Goal: Communication & Community: Answer question/provide support

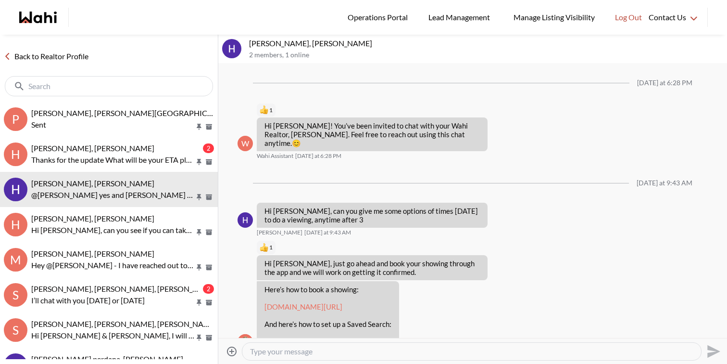
scroll to position [182, 0]
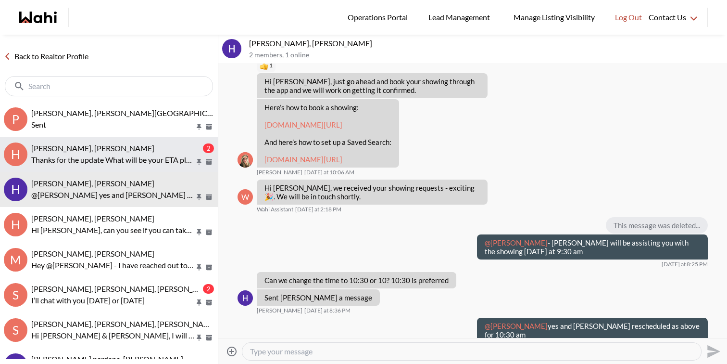
click at [127, 153] on div "[PERSON_NAME], [PERSON_NAME]" at bounding box center [116, 148] width 170 height 10
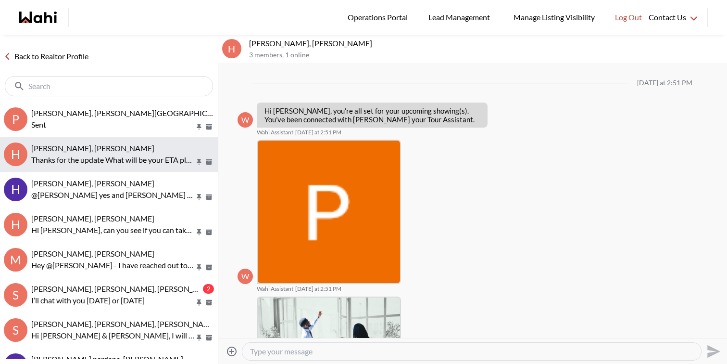
scroll to position [438, 0]
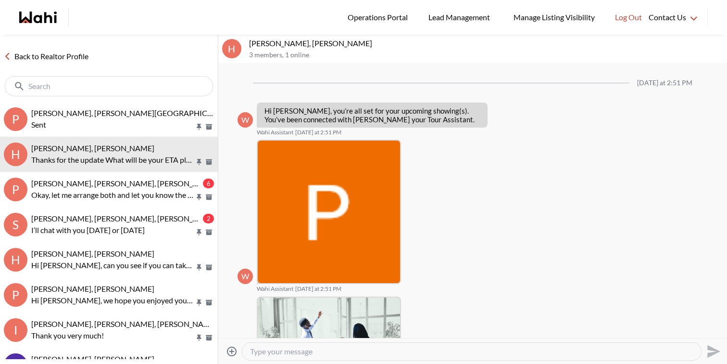
scroll to position [376, 0]
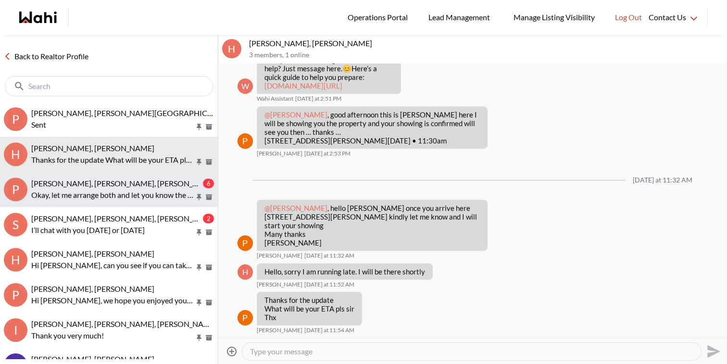
click at [98, 174] on button "P [PERSON_NAME], [PERSON_NAME], [PERSON_NAME] 6 Okay, let me arrange both and l…" at bounding box center [109, 189] width 218 height 35
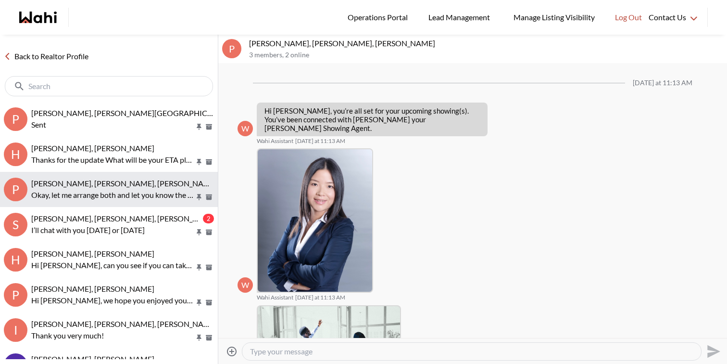
scroll to position [384, 0]
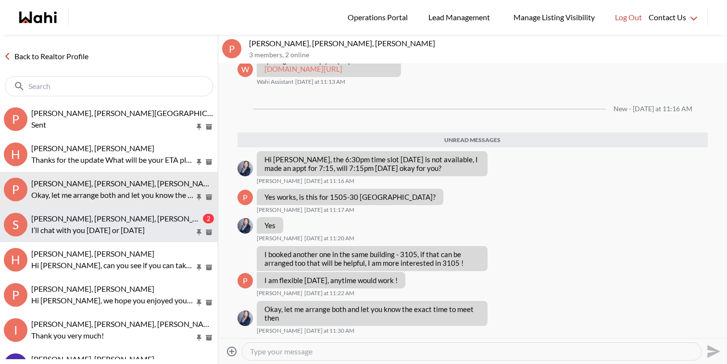
click at [109, 217] on span "[PERSON_NAME], [PERSON_NAME], [PERSON_NAME]" at bounding box center [124, 218] width 186 height 9
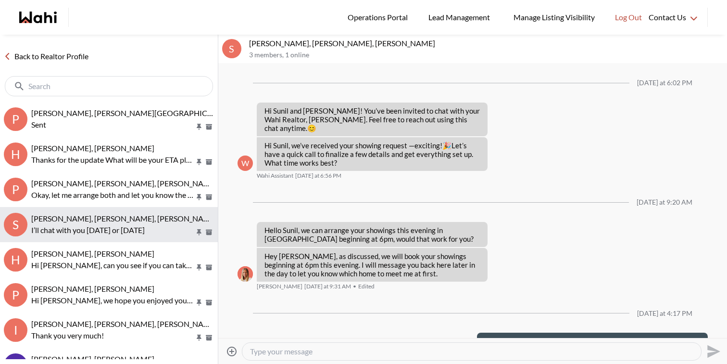
scroll to position [157, 0]
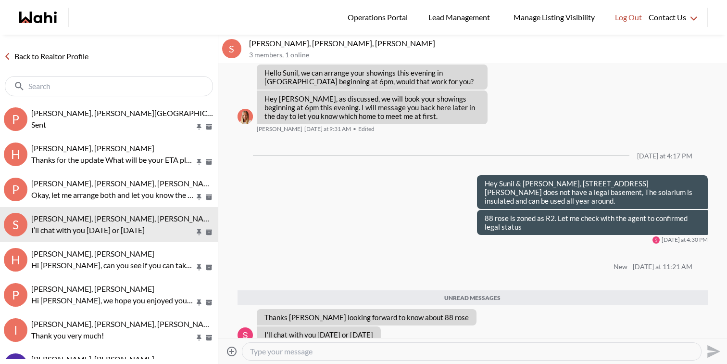
click at [309, 349] on textarea "Type your message" at bounding box center [472, 351] width 444 height 10
type textarea "Hi Sunil, I have followed up again and will get back to you ASAP. Thx"
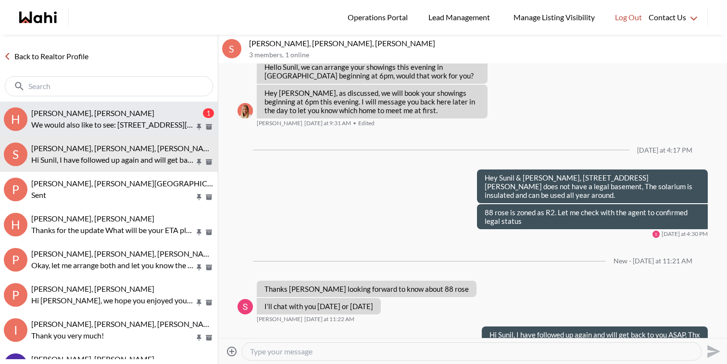
click at [126, 108] on span "Hema Alageson, Duane, Faraz" at bounding box center [92, 112] width 123 height 9
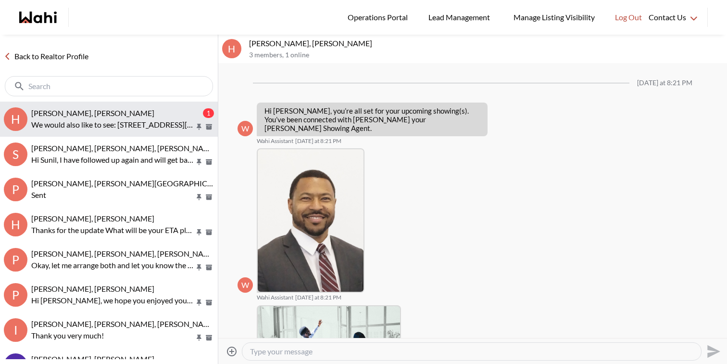
scroll to position [496, 0]
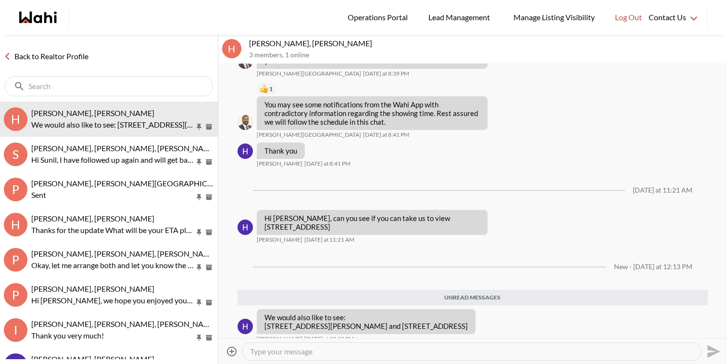
click at [288, 349] on textarea "Type your message" at bounding box center [472, 351] width 444 height 10
type textarea "Hi Hema, Kindly book them through the app and we can get them scheduled for you…"
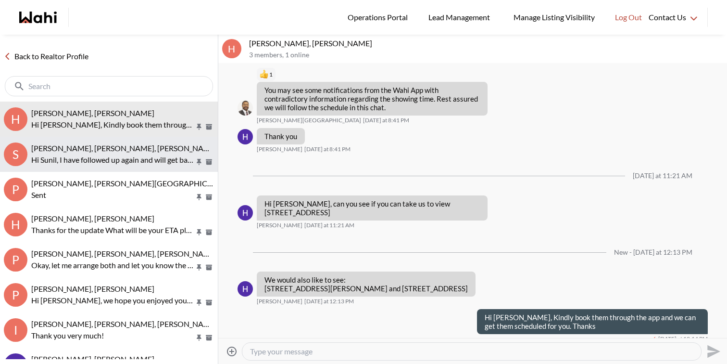
click at [104, 148] on span "[PERSON_NAME], [PERSON_NAME], [PERSON_NAME]" at bounding box center [124, 147] width 186 height 9
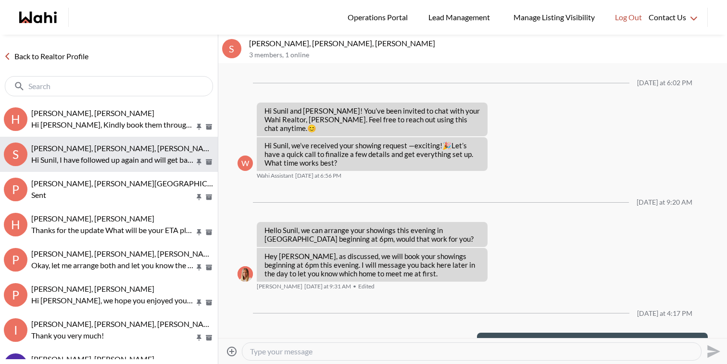
scroll to position [163, 0]
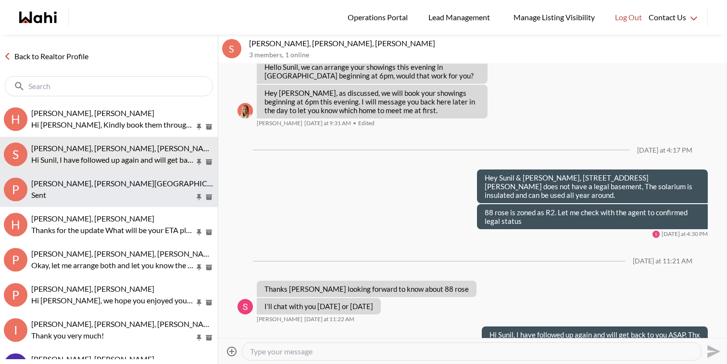
click at [109, 188] on div "Pradeep Pradhan, Shilpa Pradhan, Faraz Sent" at bounding box center [122, 189] width 183 height 22
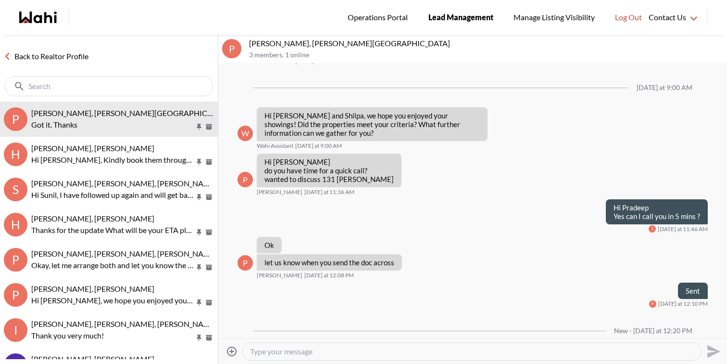
scroll to position [1440, 0]
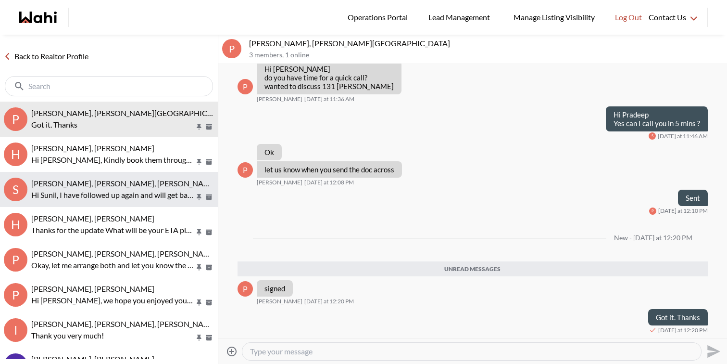
click at [112, 193] on p "Hi Sunil, I have followed up again and will get back to you ASAP. Thx" at bounding box center [113, 195] width 164 height 12
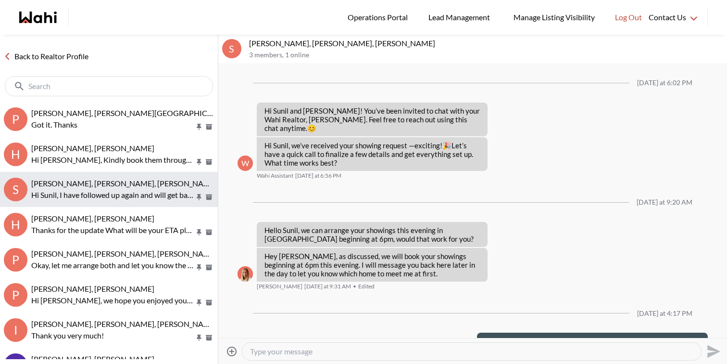
scroll to position [163, 0]
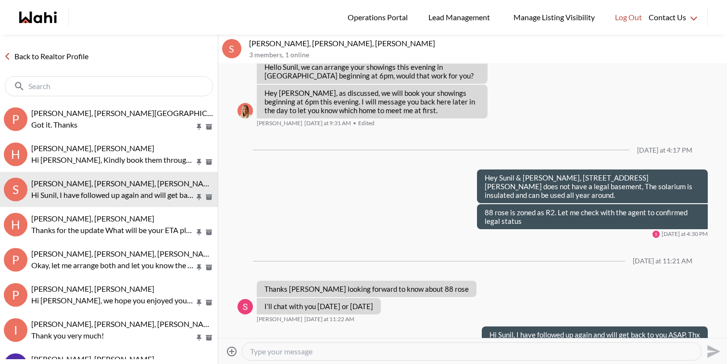
click at [338, 355] on textarea "Type your message" at bounding box center [472, 351] width 444 height 10
type textarea "Hey [PERSON_NAME] & [PERSON_NAME], just spoke to the realtor. Even though 88 ro…"
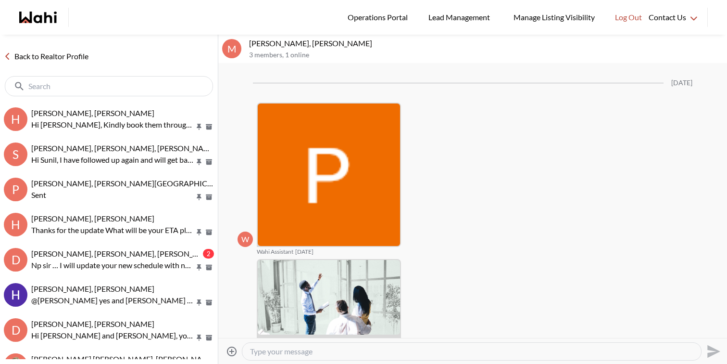
scroll to position [1386, 0]
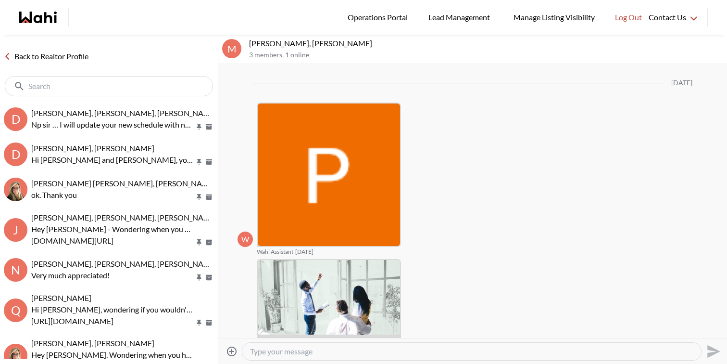
scroll to position [1386, 0]
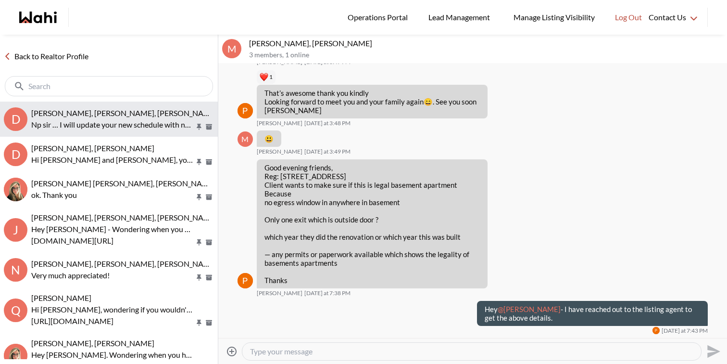
click at [124, 105] on button "D David Rodriguez, Gabriella Giraldo, Paul, Barbara Np sir … I will update your…" at bounding box center [109, 119] width 218 height 35
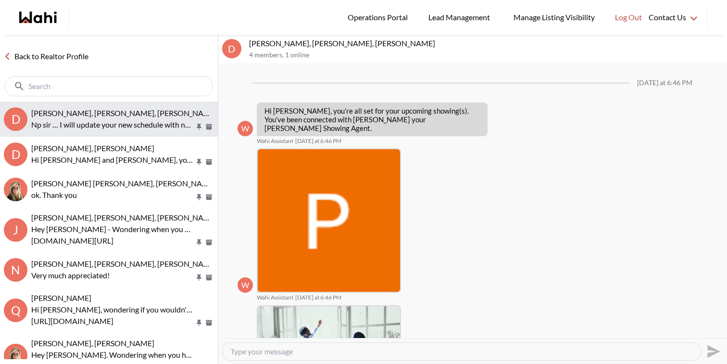
scroll to position [512, 0]
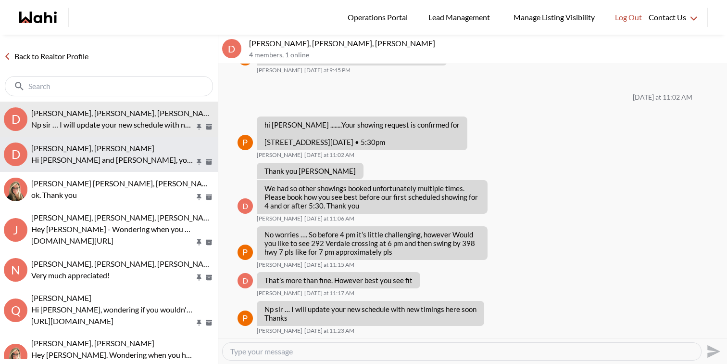
click at [138, 156] on p "Hi David and Gabriella, you just saved 100 Eagle Rock Way #211, Vaughan. Would …" at bounding box center [113, 160] width 164 height 12
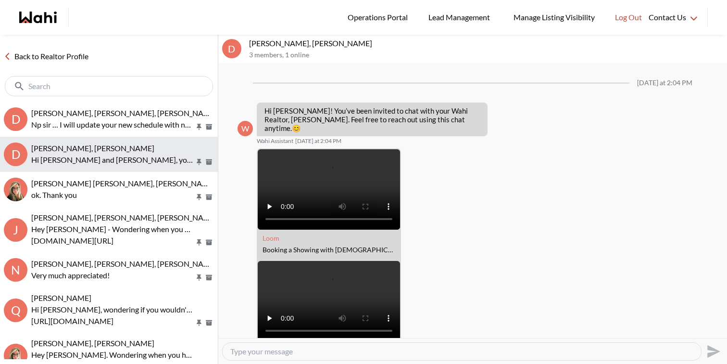
scroll to position [806, 0]
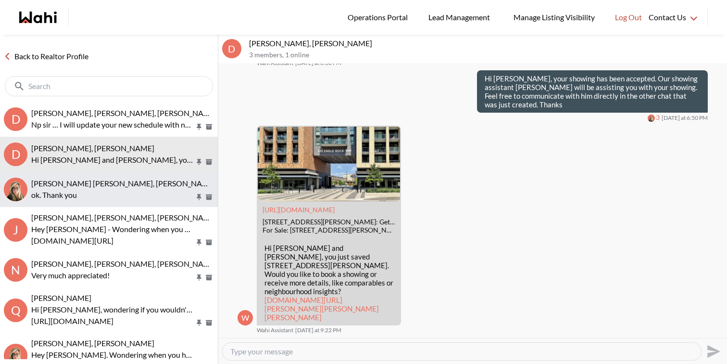
click at [140, 185] on div "Jeremy Tod, Barbara" at bounding box center [122, 183] width 183 height 10
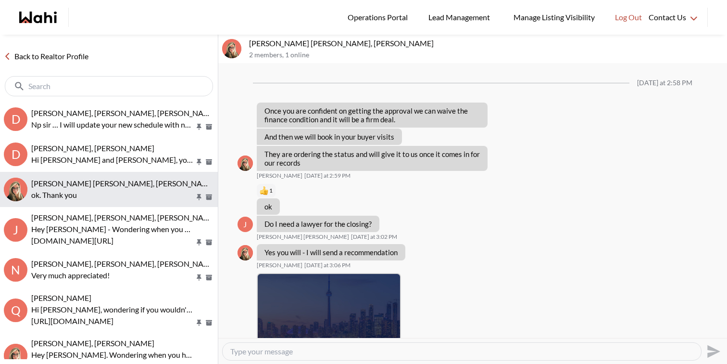
scroll to position [725, 0]
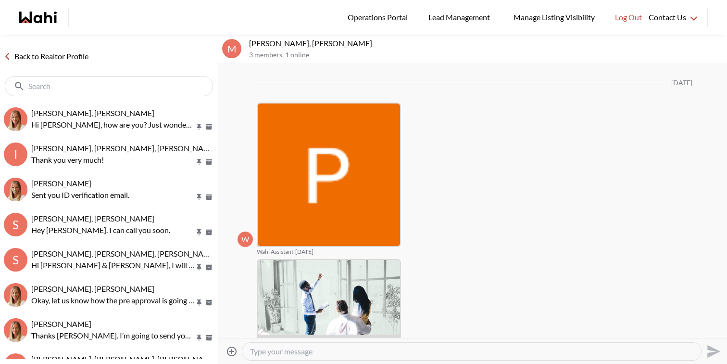
scroll to position [1386, 0]
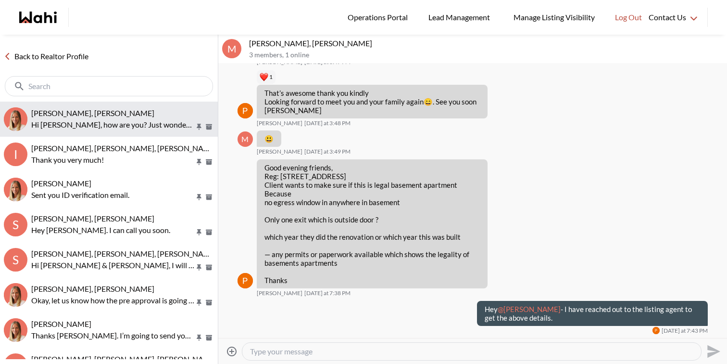
click at [140, 112] on div "Cheryl Zanetti, Michelle" at bounding box center [122, 113] width 183 height 10
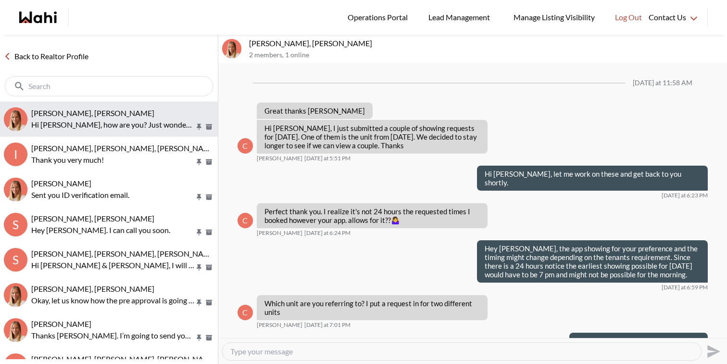
scroll to position [841, 0]
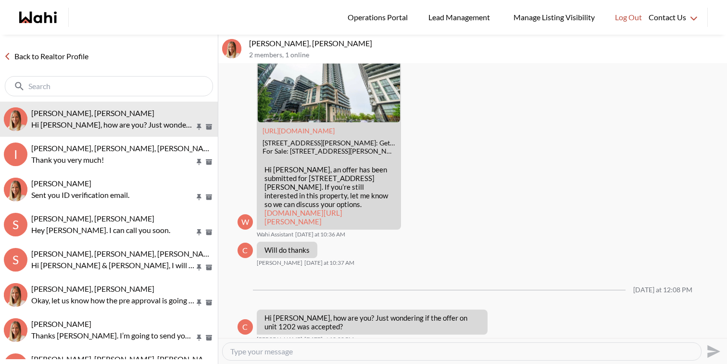
click at [280, 352] on textarea "Type your message" at bounding box center [461, 351] width 463 height 10
type textarea "Hi Cheryl, let me check and get back to you shortly."
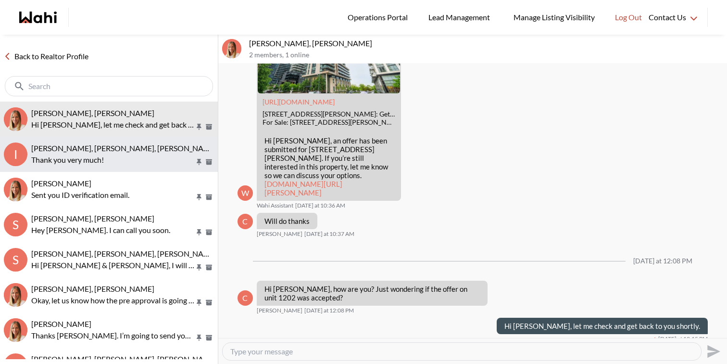
click at [153, 154] on p "Thank you very much!" at bounding box center [113, 160] width 164 height 12
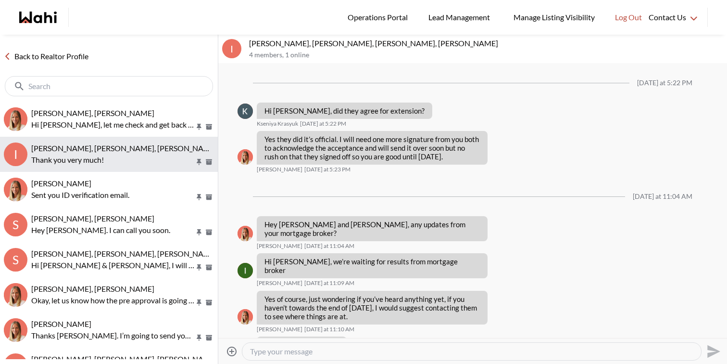
scroll to position [606, 0]
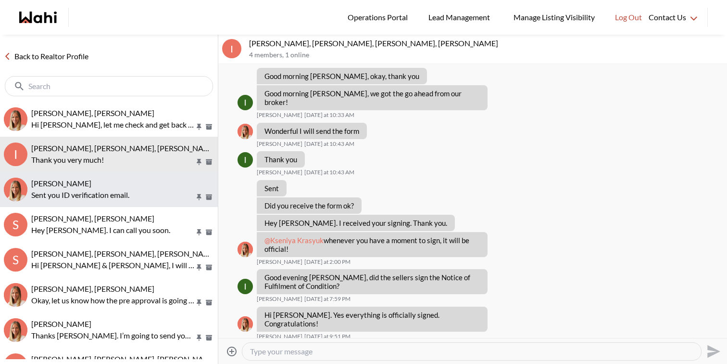
click at [156, 178] on button "Ritu Gill, Michelle Sent you ID verification email." at bounding box center [109, 189] width 218 height 35
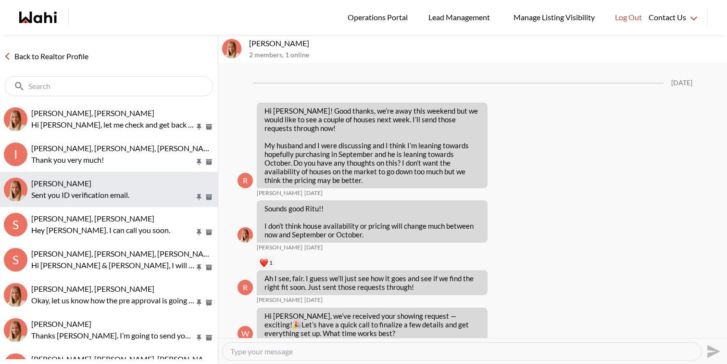
scroll to position [1231, 0]
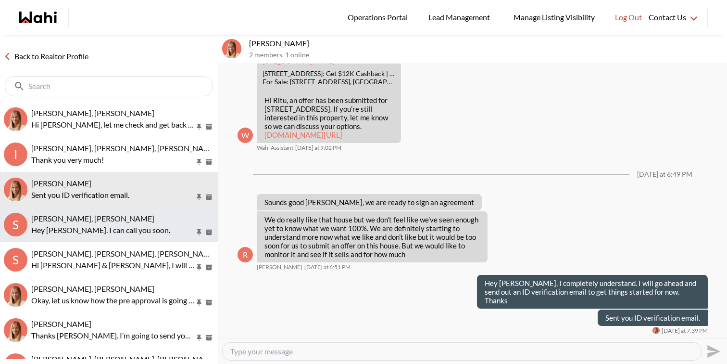
click at [164, 217] on div "[PERSON_NAME], [PERSON_NAME]" at bounding box center [122, 219] width 183 height 10
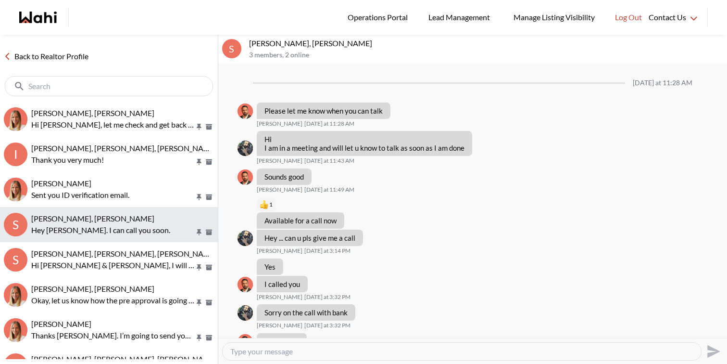
scroll to position [980, 0]
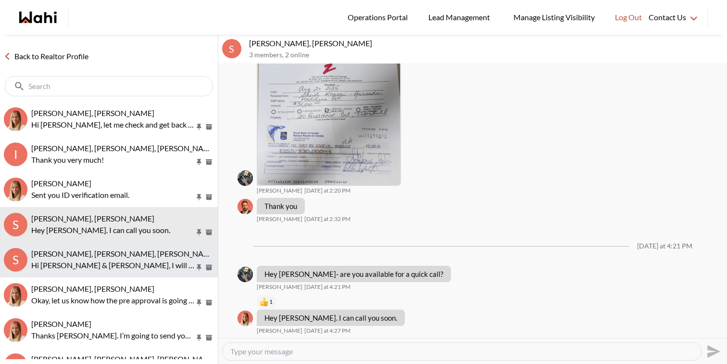
click at [167, 256] on span "Sunil Murali, Ana Rodriguez, Michelle, Faraz" at bounding box center [155, 253] width 249 height 9
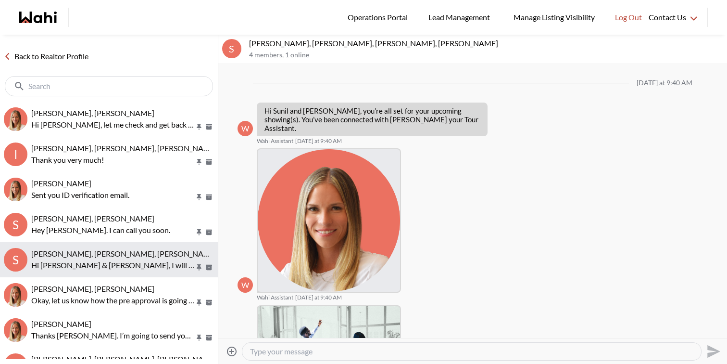
scroll to position [939, 0]
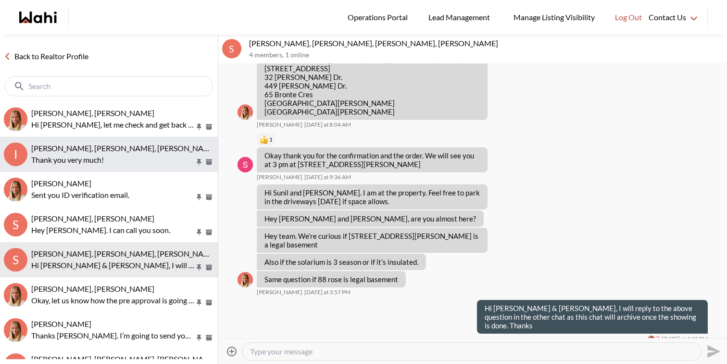
click at [166, 137] on button "I Irina Krasyuk, Kseniya Krasyuk, Michelle, Faraz Thank you very much!" at bounding box center [109, 154] width 218 height 35
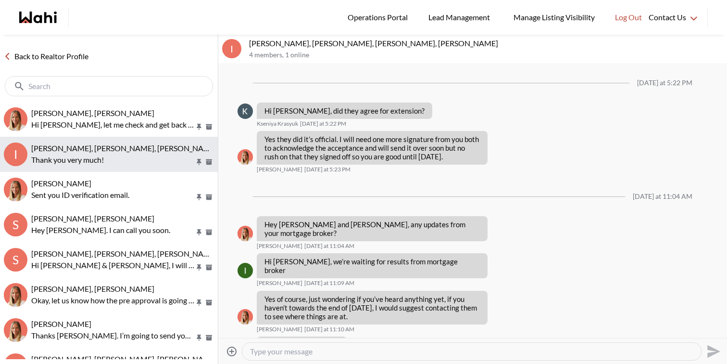
scroll to position [606, 0]
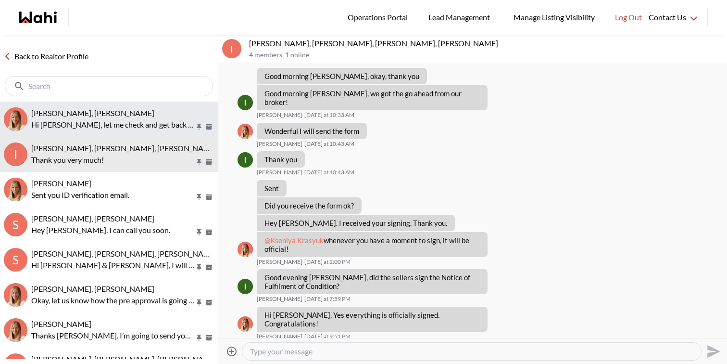
click at [166, 121] on p "Hi Cheryl, let me check and get back to you shortly." at bounding box center [113, 125] width 164 height 12
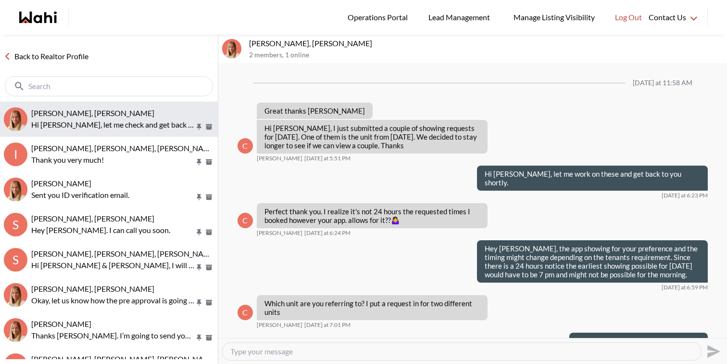
scroll to position [870, 0]
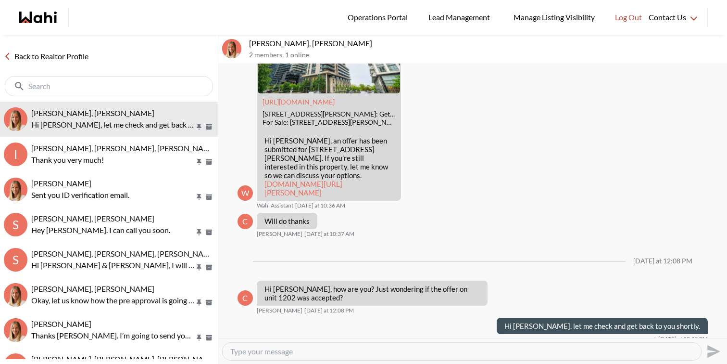
click at [337, 181] on link "wahi.com/ca/en/real-estate/on/gta/toronto/etobicoke/the-queensway-humber-bay/59…" at bounding box center [304, 187] width 78 height 17
click at [310, 352] on textarea "Type your message" at bounding box center [461, 351] width 463 height 10
click at [306, 351] on textarea "Hey Cheryl, it's still aviable. The sellers didn't accept the last offer they h…" at bounding box center [461, 351] width 463 height 10
click at [309, 350] on textarea "Hey Cheryl, it's still aviable. The sellers didn't accept the last offer they h…" at bounding box center [461, 351] width 463 height 10
type textarea "Hey Cheryl, it's still available. The sellers didn't accept the last offer they…"
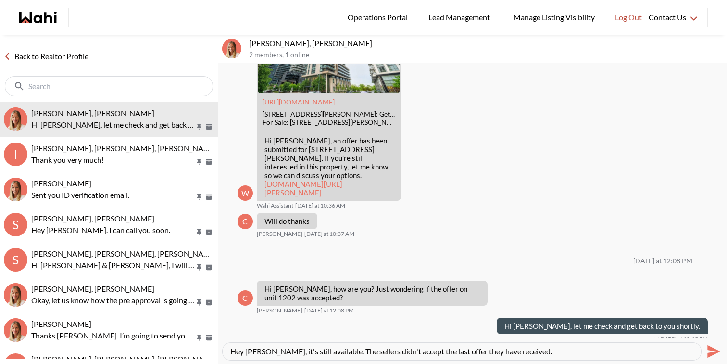
click at [534, 354] on textarea "Hey Cheryl, it's still available. The sellers didn't accept the last offer they…" at bounding box center [461, 351] width 463 height 10
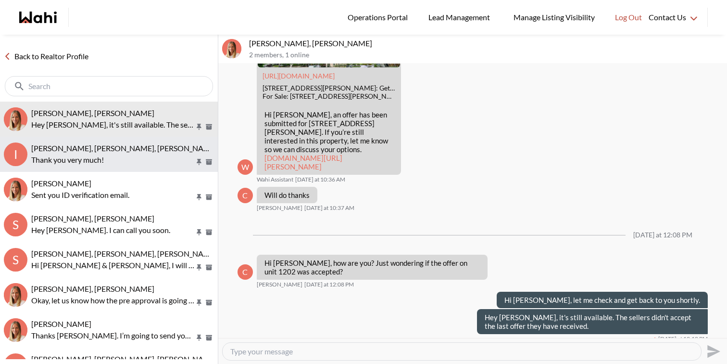
click at [156, 157] on p "Thank you very much!" at bounding box center [113, 160] width 164 height 12
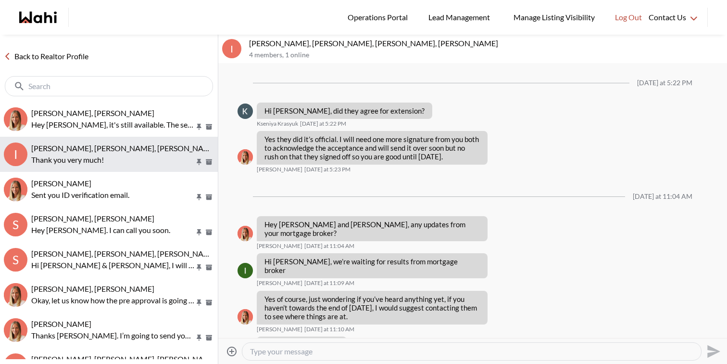
scroll to position [606, 0]
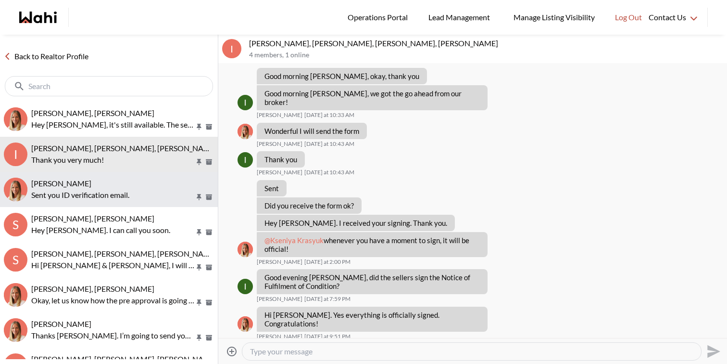
click at [152, 185] on div "Ritu Gill, Michelle" at bounding box center [122, 183] width 183 height 10
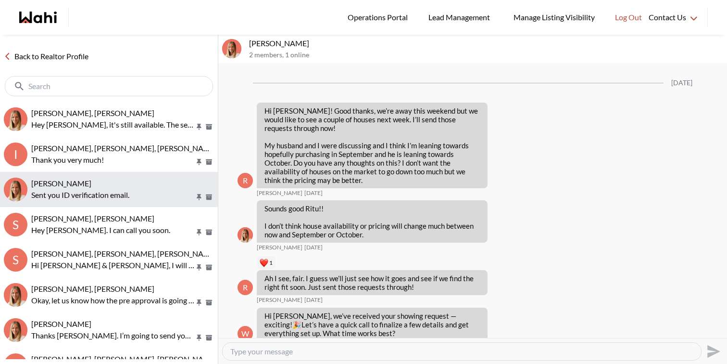
scroll to position [1231, 0]
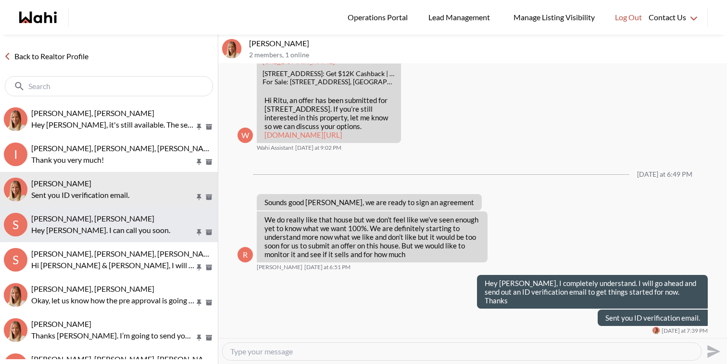
click at [147, 219] on div "[PERSON_NAME], [PERSON_NAME]" at bounding box center [122, 219] width 183 height 10
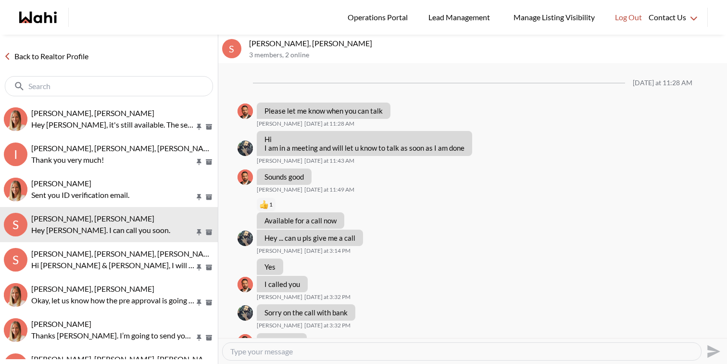
scroll to position [980, 0]
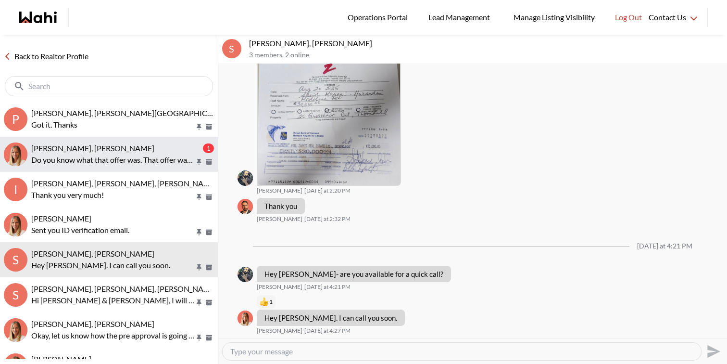
click at [82, 148] on span "Cheryl Zanetti, Michelle" at bounding box center [92, 147] width 123 height 9
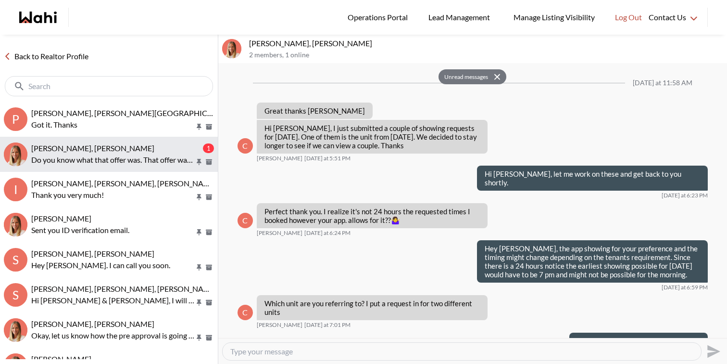
scroll to position [933, 0]
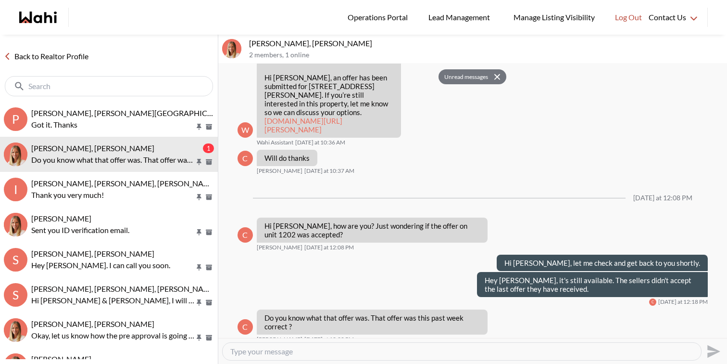
click at [285, 350] on textarea "Type your message" at bounding box center [461, 351] width 463 height 10
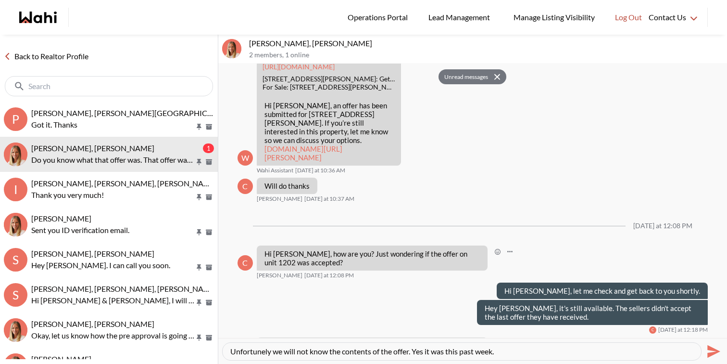
scroll to position [906, 0]
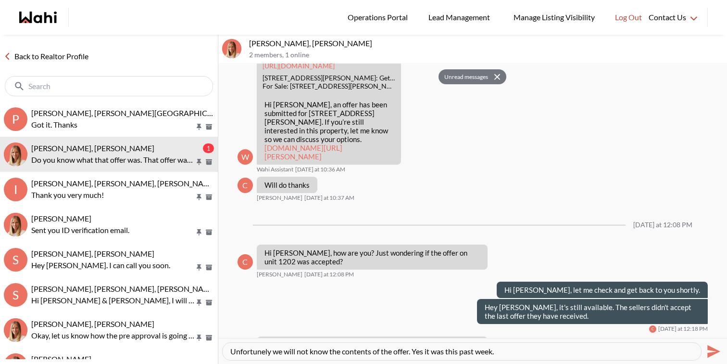
drag, startPoint x: 450, startPoint y: 349, endPoint x: 516, endPoint y: 350, distance: 66.4
click at [516, 350] on textarea "Unfortunely we will not know the contents of the offer. Yes it was this past we…" at bounding box center [461, 351] width 463 height 10
type textarea "Unfortunately we will not know the contents of the offer. Yes it was [DATE] the…"
click at [586, 349] on textarea "Unfortunately we will not know the contents of the offer. Yes it was [DATE] the…" at bounding box center [461, 351] width 463 height 10
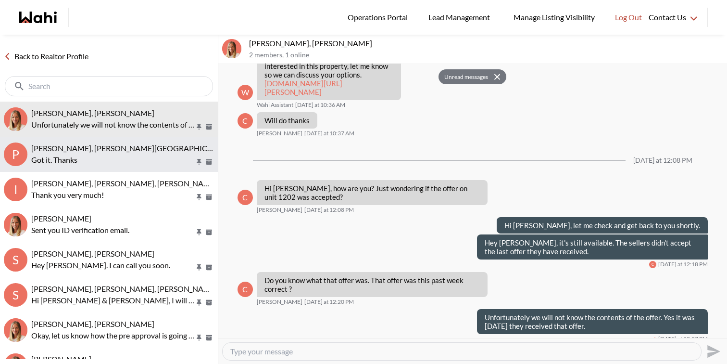
click at [139, 159] on p "Got it. Thanks" at bounding box center [113, 160] width 164 height 12
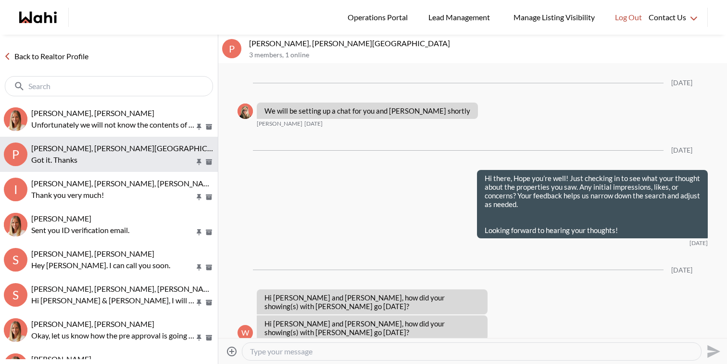
scroll to position [4965, 0]
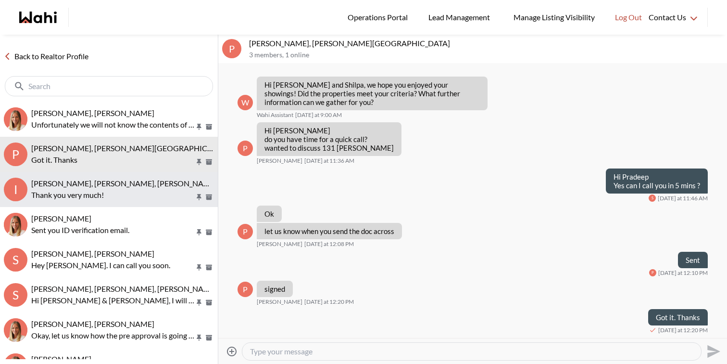
click at [136, 188] on div "[PERSON_NAME], [PERSON_NAME], [PERSON_NAME], [PERSON_NAME]" at bounding box center [122, 183] width 183 height 10
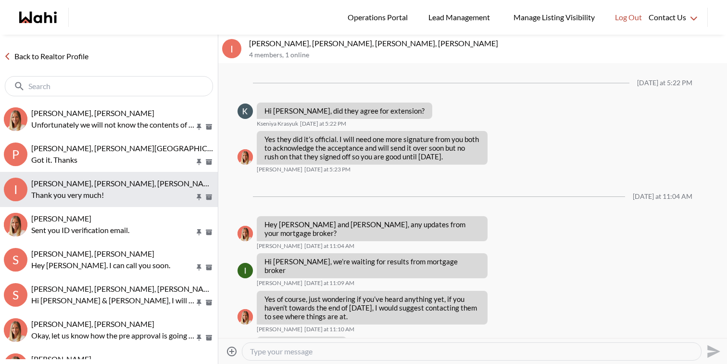
scroll to position [606, 0]
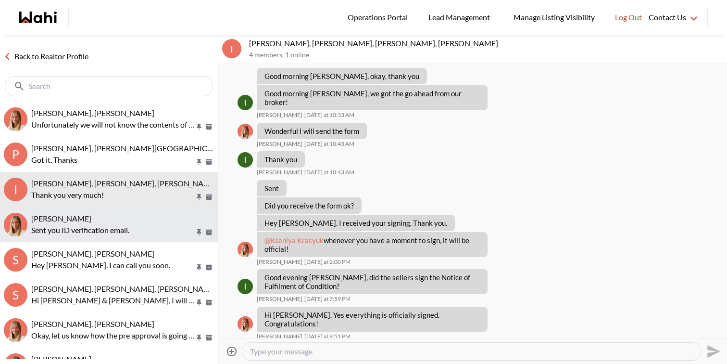
click at [131, 219] on div "[PERSON_NAME]" at bounding box center [122, 219] width 183 height 10
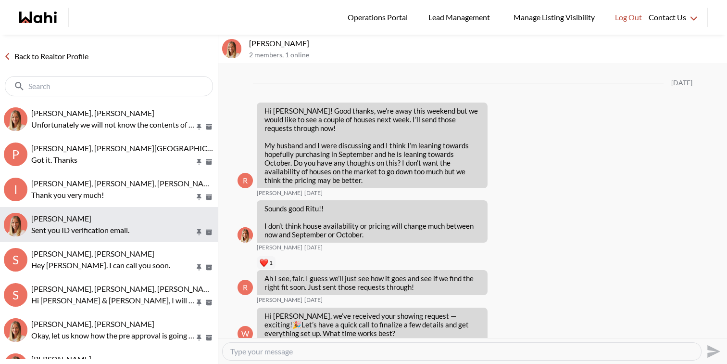
scroll to position [1231, 0]
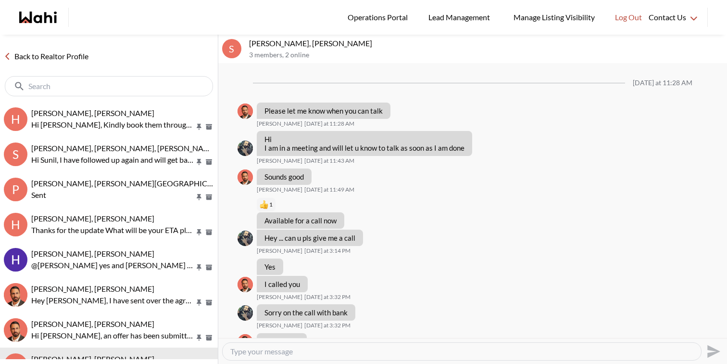
scroll to position [980, 0]
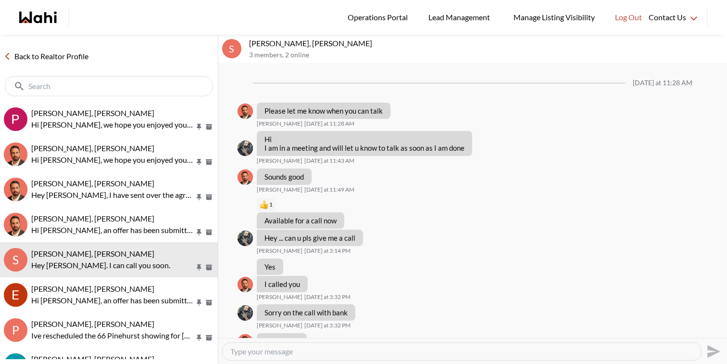
scroll to position [980, 0]
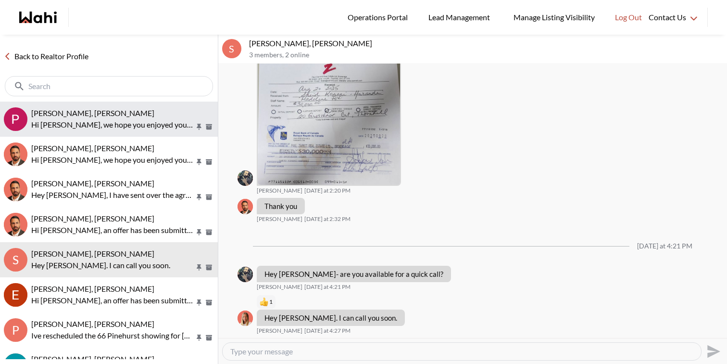
click at [138, 123] on p "Hi [PERSON_NAME], we hope you enjoyed your showings! Did the properties meet yo…" at bounding box center [113, 125] width 164 height 12
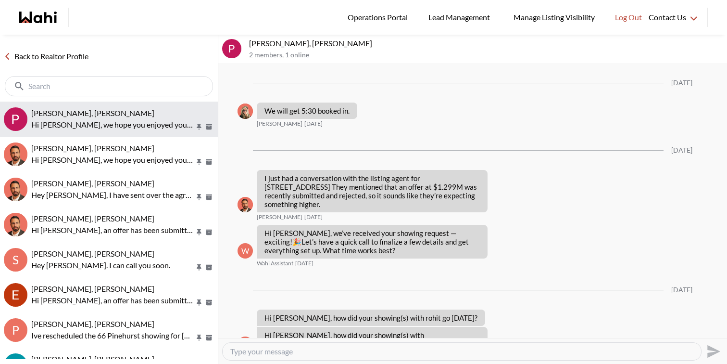
scroll to position [2123, 0]
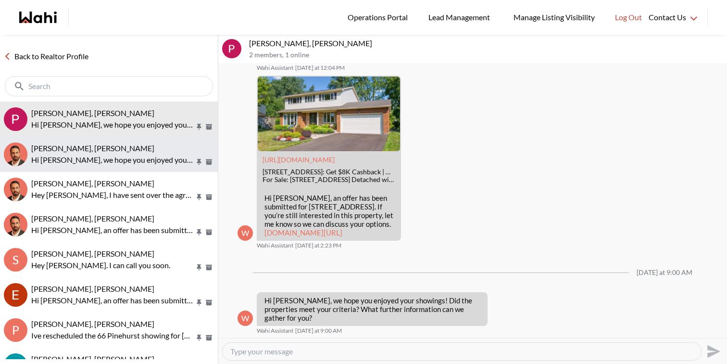
click at [132, 154] on p "Hi [PERSON_NAME], we hope you enjoyed your showings! Did the properties meet yo…" at bounding box center [113, 160] width 164 height 12
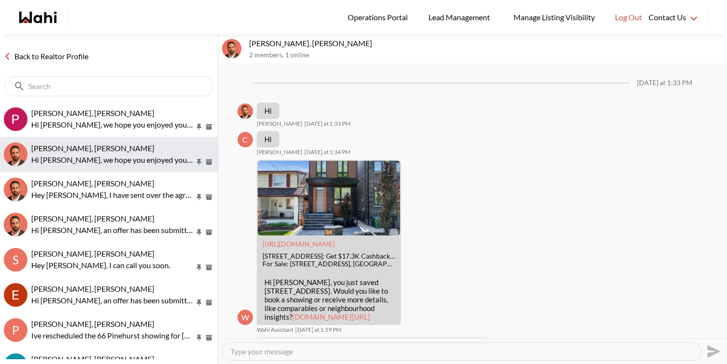
scroll to position [876, 0]
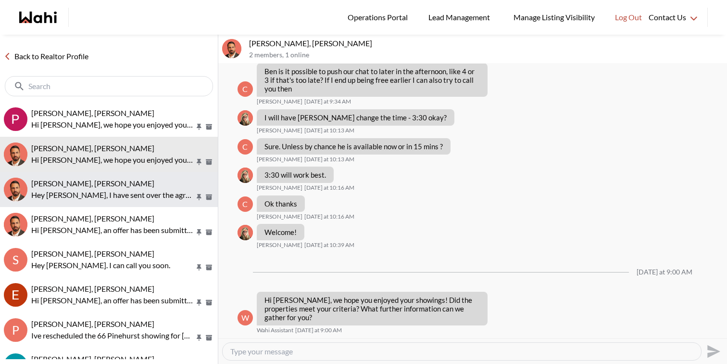
click at [127, 178] on button "khalid Alvi, Behnam Hey Khalid, I have sent over the agreement for you to sign.…" at bounding box center [109, 189] width 218 height 35
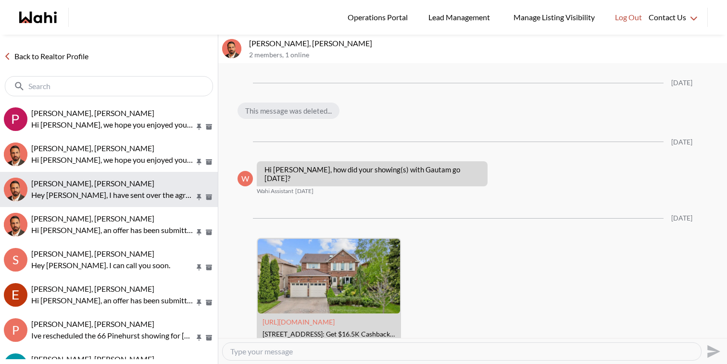
scroll to position [1987, 0]
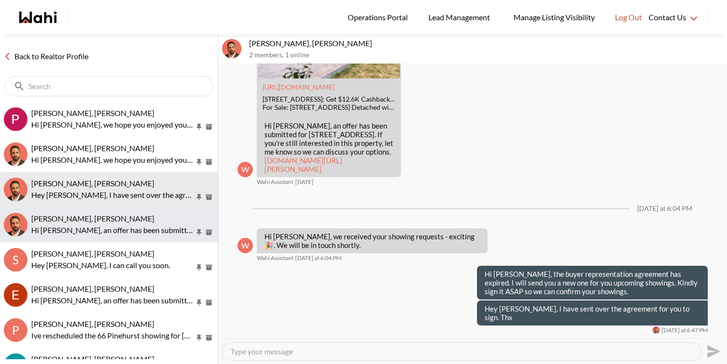
click at [124, 216] on div "[PERSON_NAME], [PERSON_NAME]" at bounding box center [122, 219] width 183 height 10
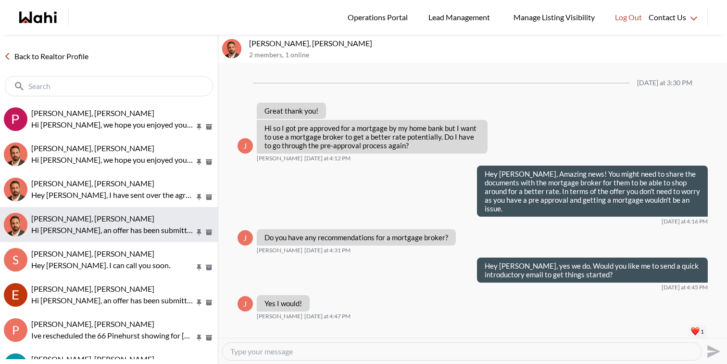
scroll to position [985, 0]
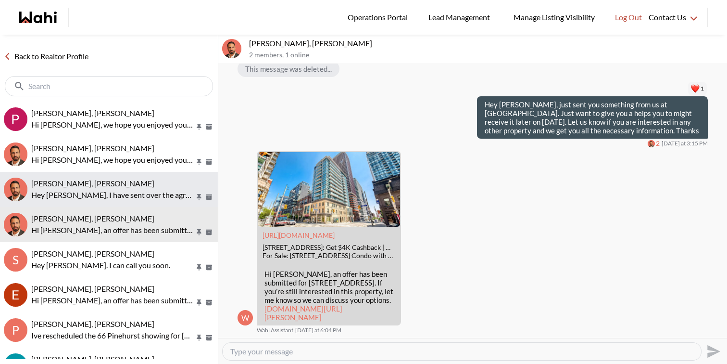
click at [145, 195] on p "Hey Khalid, I have sent over the agreement for you to sign. Thx" at bounding box center [113, 195] width 164 height 12
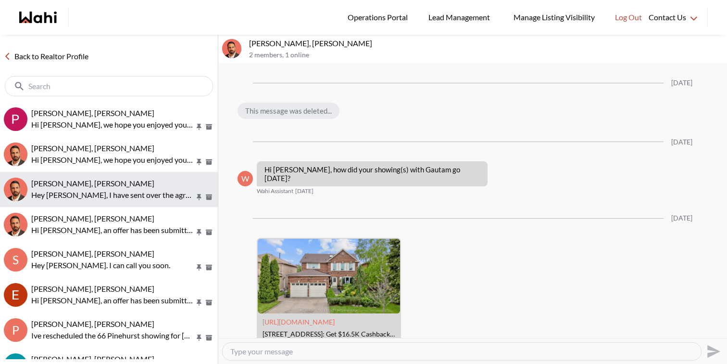
scroll to position [1987, 0]
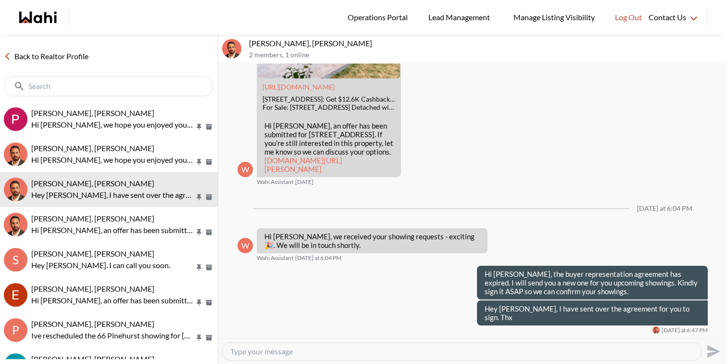
click at [411, 356] on textarea "Type your message" at bounding box center [461, 351] width 463 height 10
click at [386, 352] on textarea "Hi Khalid, just wanted to ensure you have recieved the agreement to sign? Let u…" at bounding box center [461, 351] width 463 height 10
type textarea "Hi Khalid, just wanted to ensure you have received the agreement to sign? Let u…"
click at [717, 352] on icon "Send" at bounding box center [714, 350] width 13 height 13
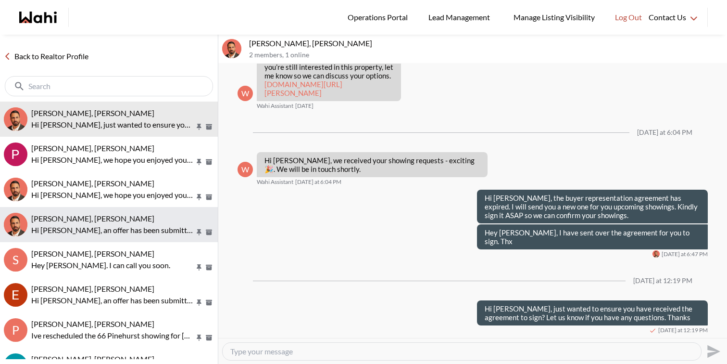
click at [154, 223] on div "Josh Hortaleza, Behnam Hi Josh, an offer has been submitted for 39 Sherbourne S…" at bounding box center [122, 225] width 183 height 22
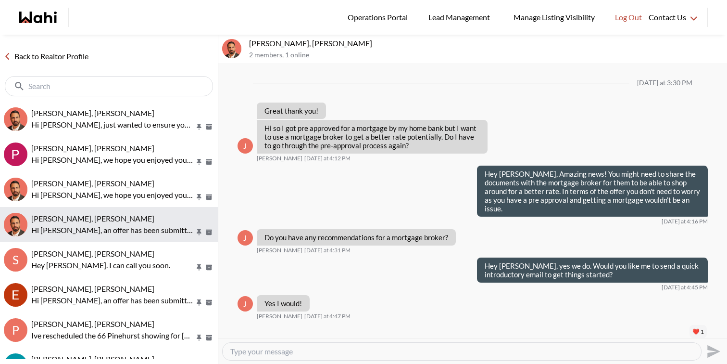
scroll to position [985, 0]
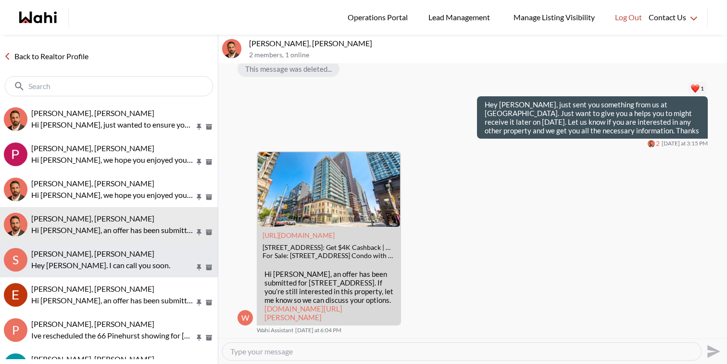
click at [146, 270] on p "Hey [PERSON_NAME]. I can call you soon." at bounding box center [113, 265] width 164 height 12
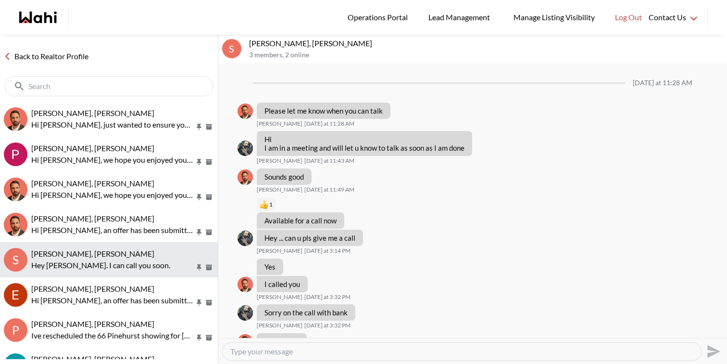
scroll to position [980, 0]
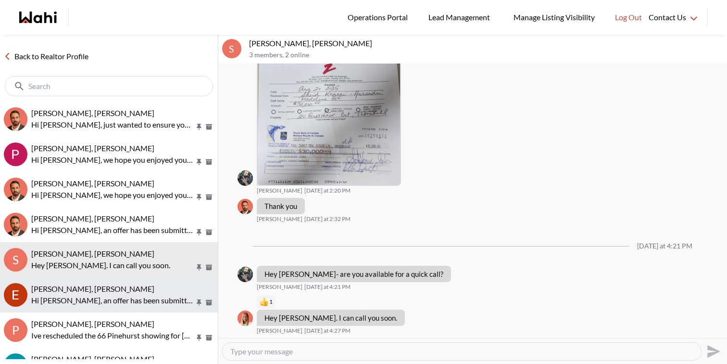
click at [145, 292] on div "Erik Alarcon, Behnam" at bounding box center [122, 289] width 183 height 10
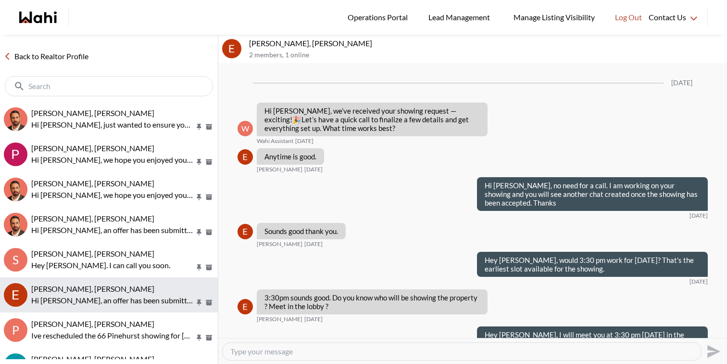
scroll to position [1233, 0]
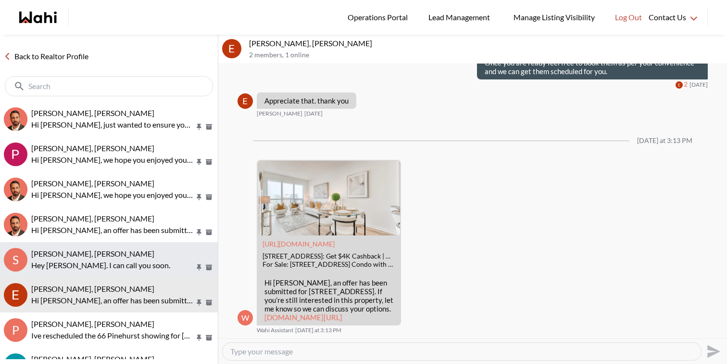
click at [133, 255] on span "[PERSON_NAME], [PERSON_NAME]" at bounding box center [92, 253] width 123 height 9
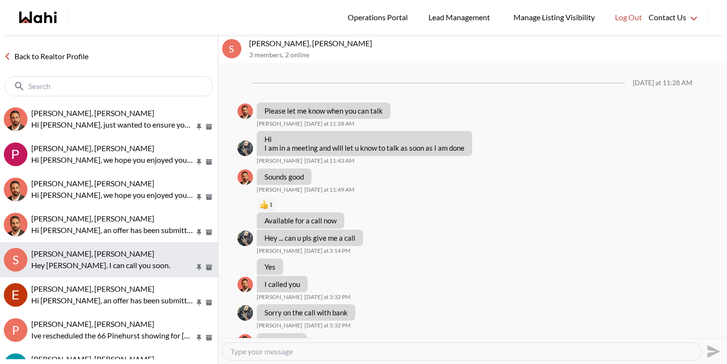
scroll to position [980, 0]
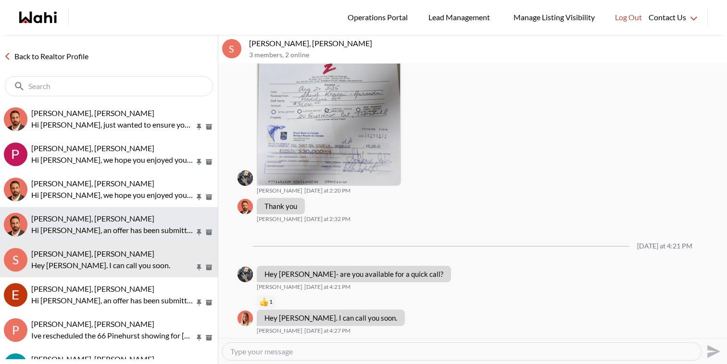
click at [133, 223] on div "[PERSON_NAME], [PERSON_NAME] Hi [PERSON_NAME], an offer has been submitted for …" at bounding box center [122, 225] width 183 height 22
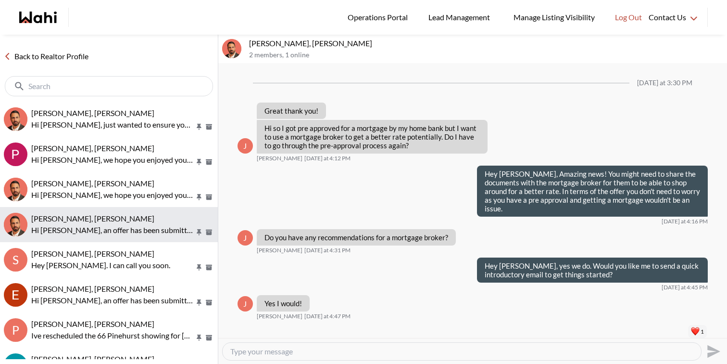
scroll to position [985, 0]
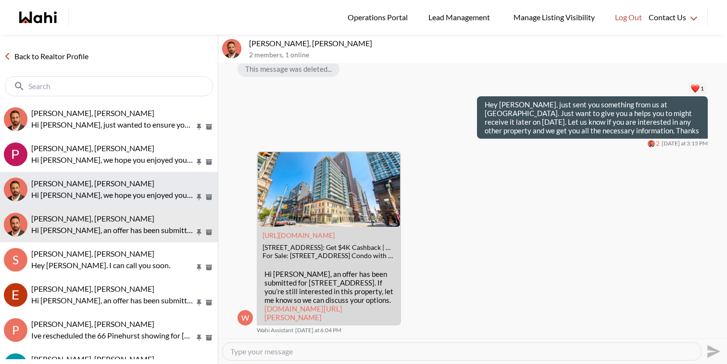
click at [133, 186] on div "[PERSON_NAME], [PERSON_NAME]" at bounding box center [122, 183] width 183 height 10
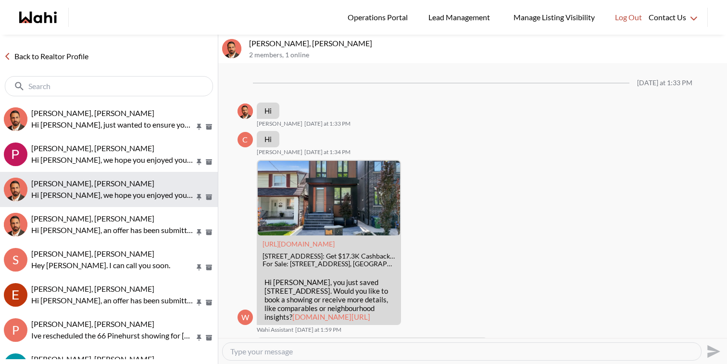
scroll to position [876, 0]
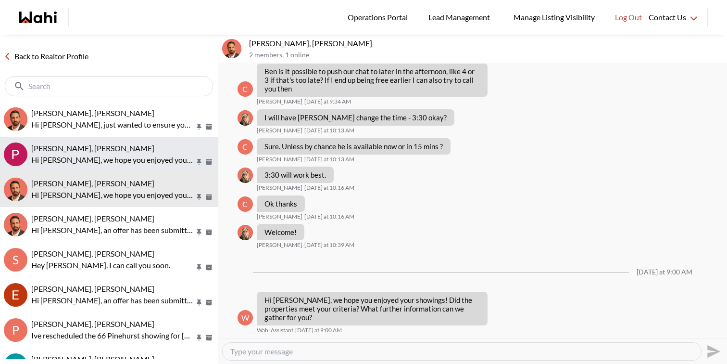
click at [134, 151] on div "Pat Ade, Behnam" at bounding box center [122, 148] width 183 height 10
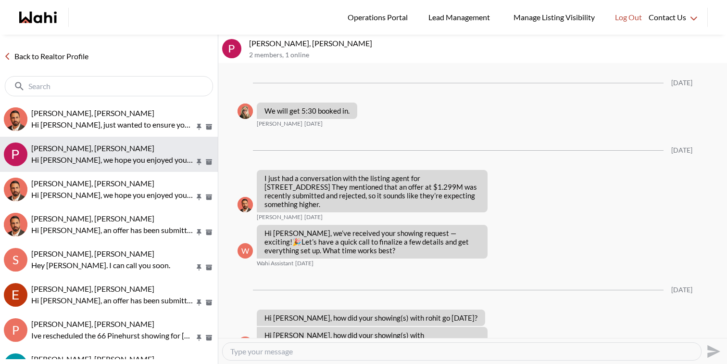
scroll to position [2123, 0]
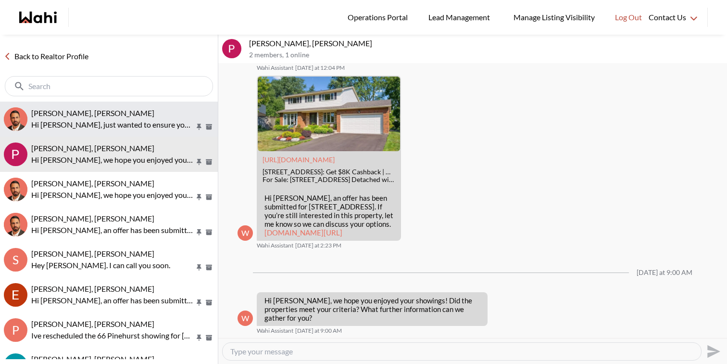
click at [138, 122] on p "Hi Khalid, just wanted to ensure you have received the agreement to sign? Let u…" at bounding box center [113, 125] width 164 height 12
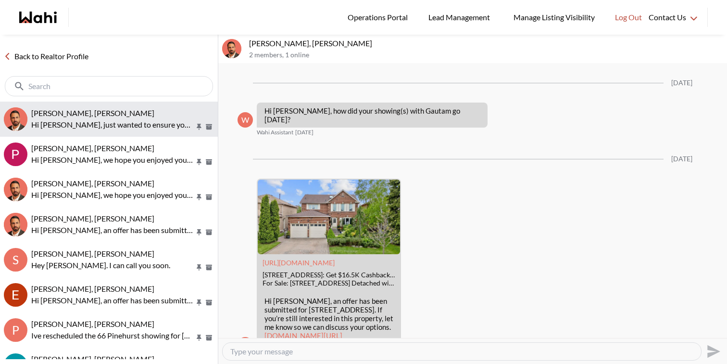
scroll to position [2004, 0]
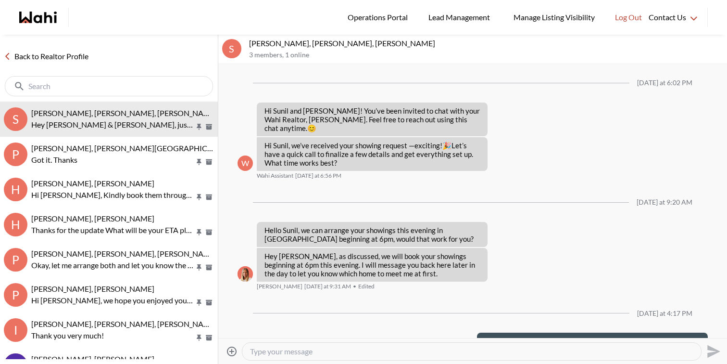
scroll to position [215, 0]
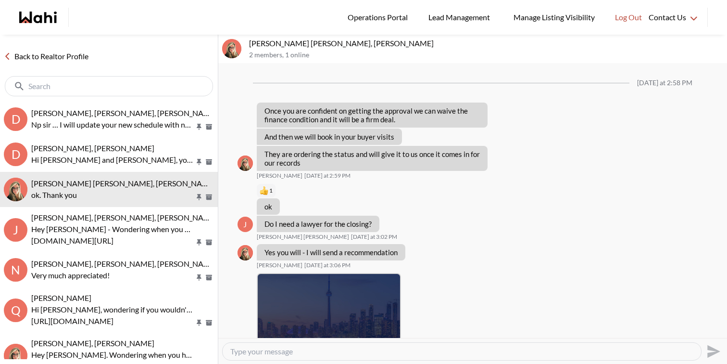
scroll to position [725, 0]
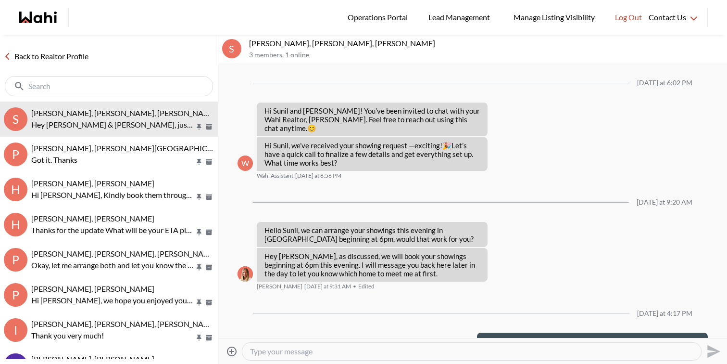
scroll to position [215, 0]
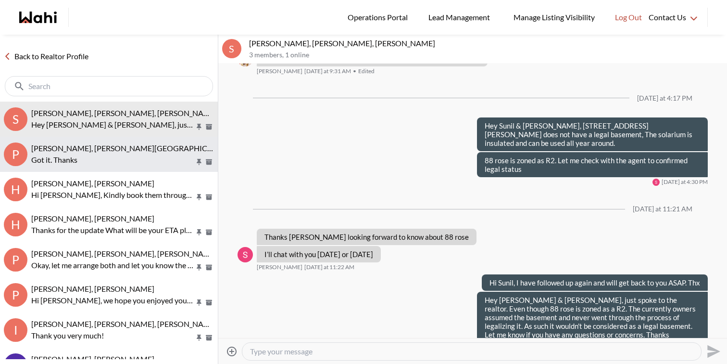
click at [124, 149] on span "[PERSON_NAME], [PERSON_NAME][GEOGRAPHIC_DATA]" at bounding box center [131, 147] width 201 height 9
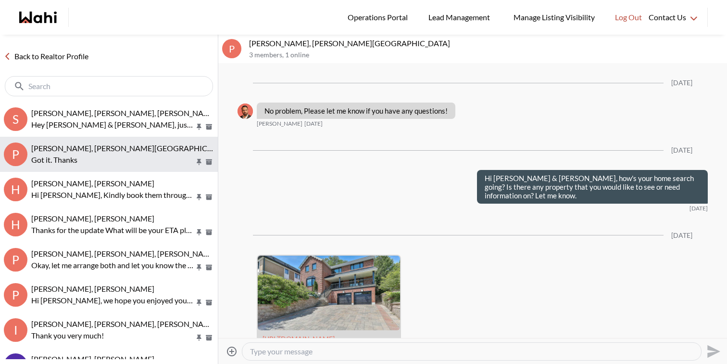
scroll to position [1304, 0]
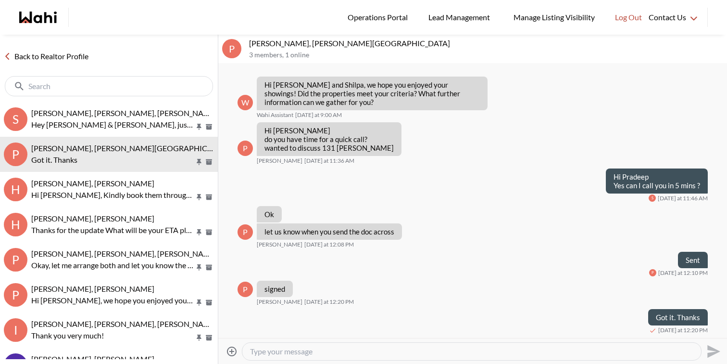
click at [351, 348] on textarea "Type your message" at bounding box center [472, 351] width 444 height 10
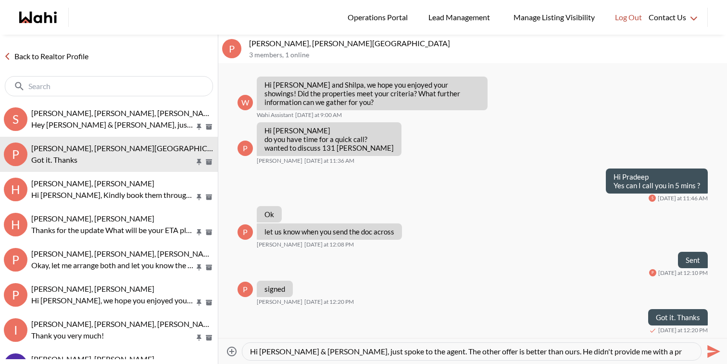
drag, startPoint x: 515, startPoint y: 350, endPoint x: 623, endPoint y: 353, distance: 107.8
click at [623, 353] on textarea "Hi Pradeep & Shilpa, just spoke to the agent. The other offer is better than ou…" at bounding box center [472, 351] width 444 height 10
click at [637, 351] on textarea "Hi Pradeep & Shilpa, just spoke to the agent. The other offer is better than ou…" at bounding box center [472, 351] width 444 height 10
type textarea "Hi Pradeep & Shilpa, just spoke to the agent. The other offer is better than ou…"
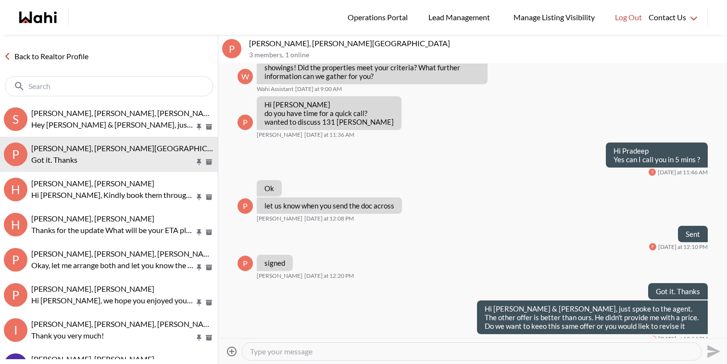
scroll to position [0, 0]
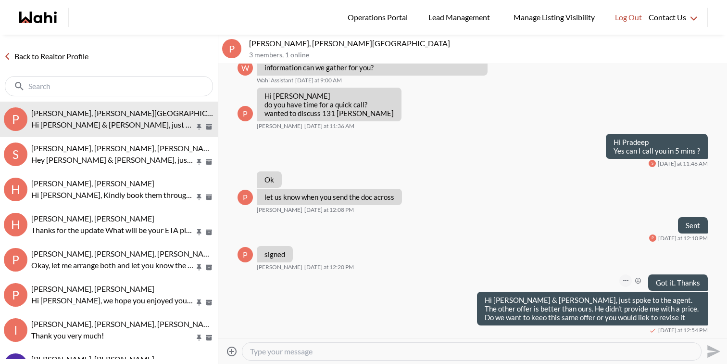
click at [626, 279] on button "Open Message Actions Menu" at bounding box center [626, 280] width 13 height 13
click at [605, 250] on button "Edit Message" at bounding box center [594, 248] width 77 height 17
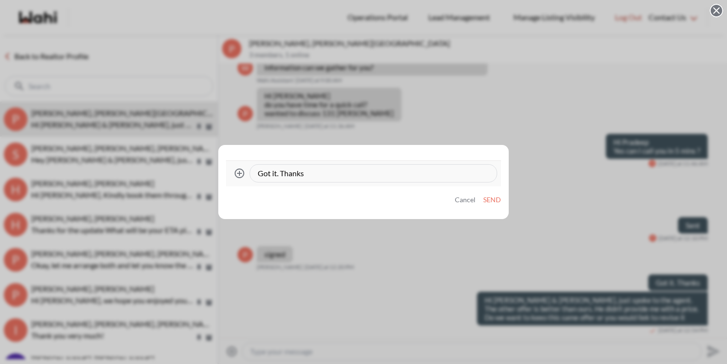
click at [392, 175] on textarea "Got it. Thanks" at bounding box center [373, 173] width 231 height 10
click at [469, 202] on button "Cancel" at bounding box center [465, 200] width 21 height 8
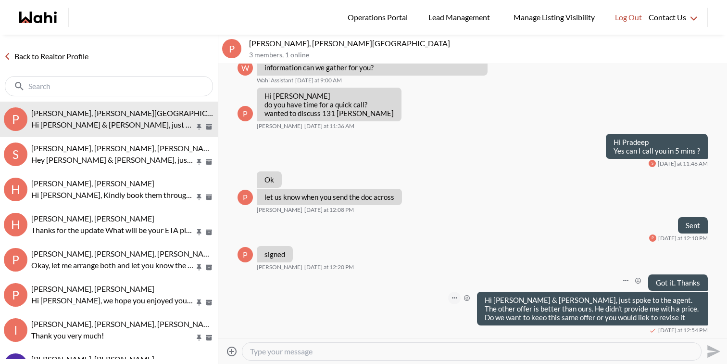
click at [456, 297] on icon "Open Message Actions Menu" at bounding box center [454, 298] width 5 height 2
click at [436, 266] on button "Edit Message" at bounding box center [422, 265] width 77 height 17
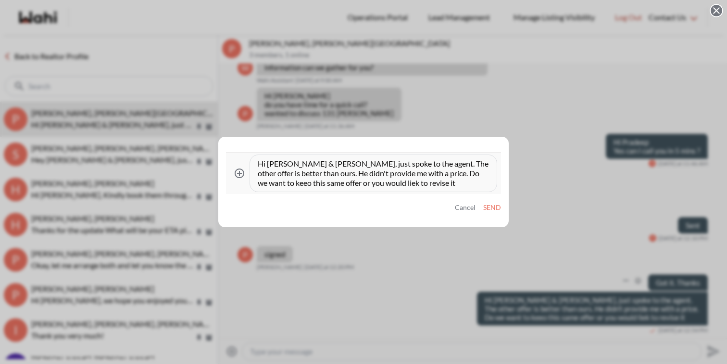
click at [347, 183] on textarea "Hi Pradeep & Shilpa, just spoke to the agent. The other offer is better than ou…" at bounding box center [373, 173] width 231 height 29
click at [422, 181] on textarea "Hi Pradeep & Shilpa, just spoke to the agent. The other offer is better than ou…" at bounding box center [373, 173] width 231 height 29
type textarea "Hi [PERSON_NAME] & [PERSON_NAME], just spoke to the agent. The other offer is b…"
click at [497, 209] on button "Send" at bounding box center [493, 208] width 18 height 8
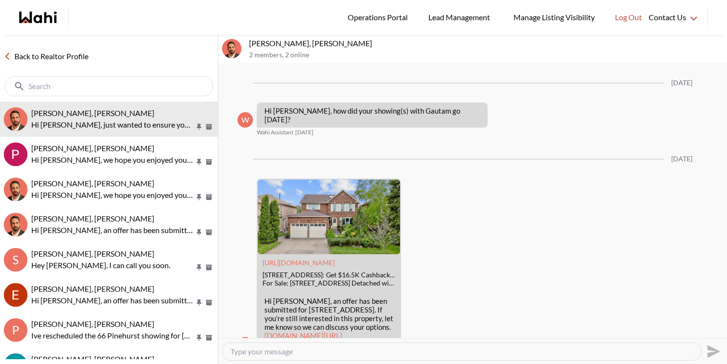
scroll to position [2004, 0]
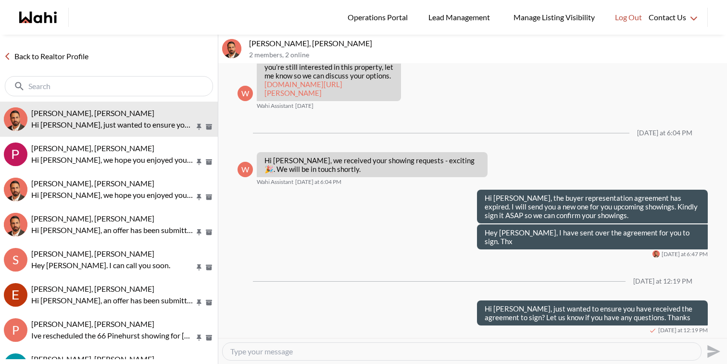
click at [348, 349] on textarea "Type your message" at bounding box center [461, 351] width 463 height 10
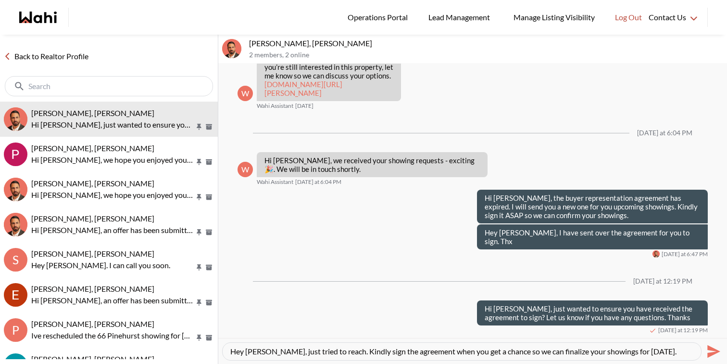
type textarea "Hey [PERSON_NAME], just tried to reach. Kindly sign the agreement when you get …"
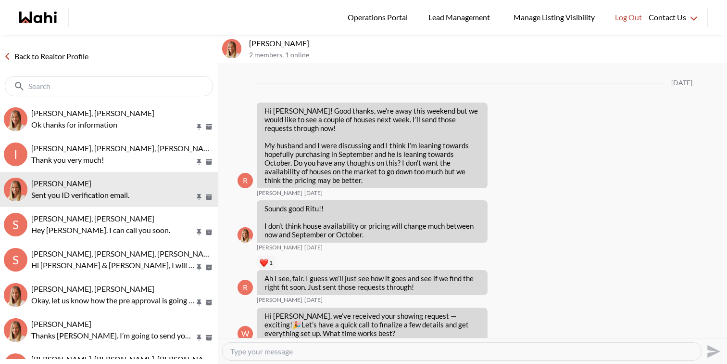
scroll to position [1231, 0]
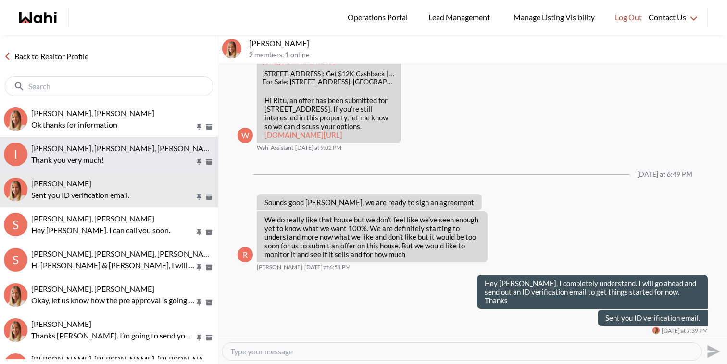
click at [108, 149] on span "[PERSON_NAME], [PERSON_NAME], [PERSON_NAME], [PERSON_NAME]" at bounding box center [155, 147] width 249 height 9
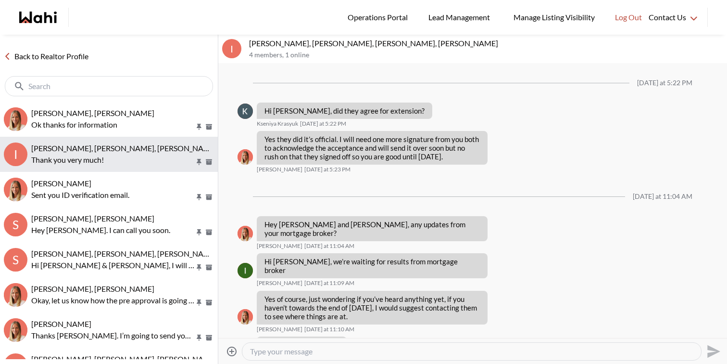
scroll to position [606, 0]
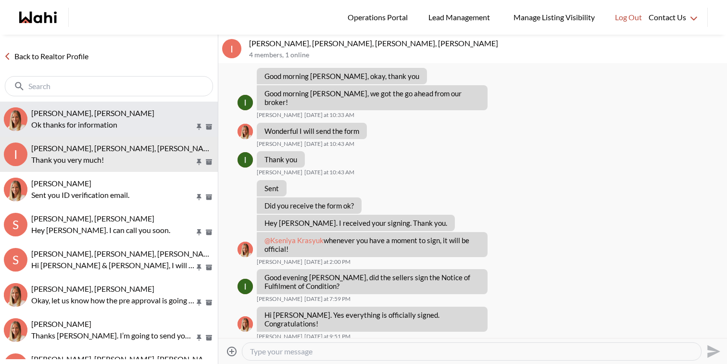
click at [108, 124] on p "Ok thanks for information" at bounding box center [113, 125] width 164 height 12
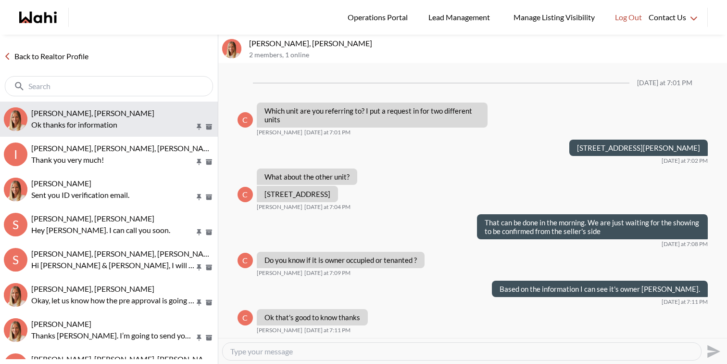
scroll to position [815, 0]
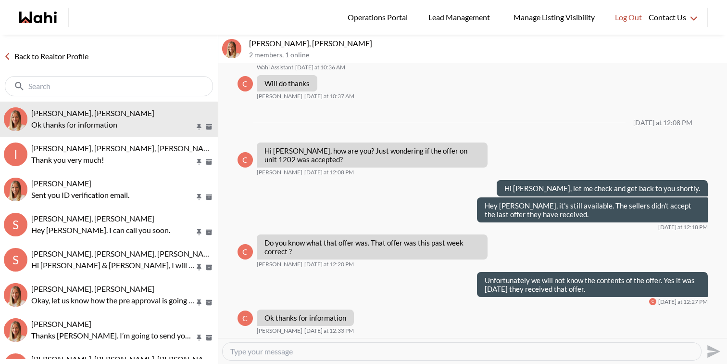
click at [291, 345] on div at bounding box center [462, 351] width 479 height 17
click at [291, 354] on textarea "Type your message" at bounding box center [461, 351] width 463 height 10
type textarea "m"
type textarea "M"
click at [232, 350] on textarea "Where you looking to place an offer or would like more information regarding th…" at bounding box center [461, 351] width 463 height 10
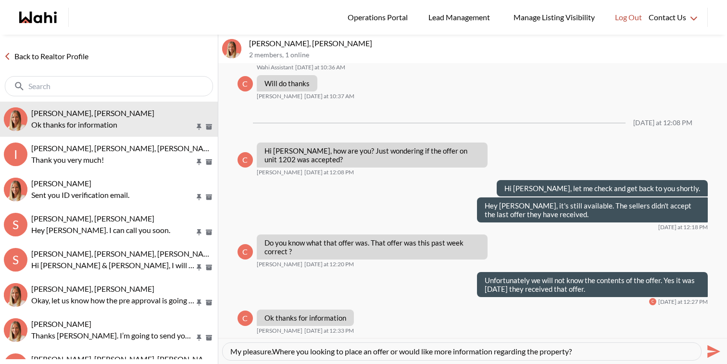
type textarea "My pleasure. Where you looking to place an offer or would like more information…"
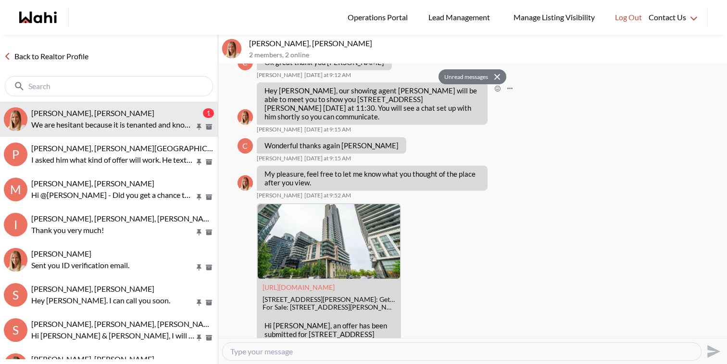
scroll to position [495, 0]
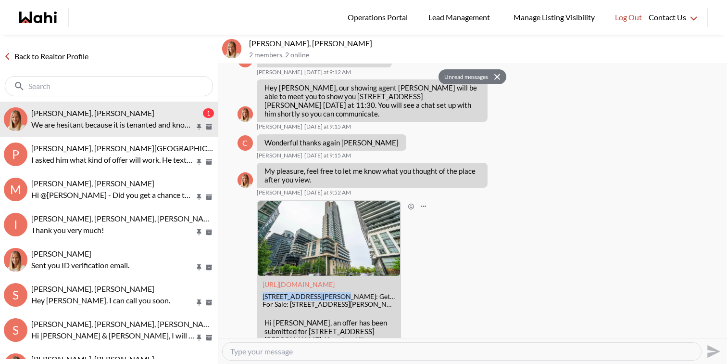
drag, startPoint x: 336, startPoint y: 278, endPoint x: 262, endPoint y: 276, distance: 73.6
click at [262, 276] on div "[URL][DOMAIN_NAME] [STREET_ADDRESS][PERSON_NAME]: Get $6.2K Cashback | Wahi For…" at bounding box center [329, 295] width 142 height 38
copy div "[STREET_ADDRESS][PERSON_NAME]"
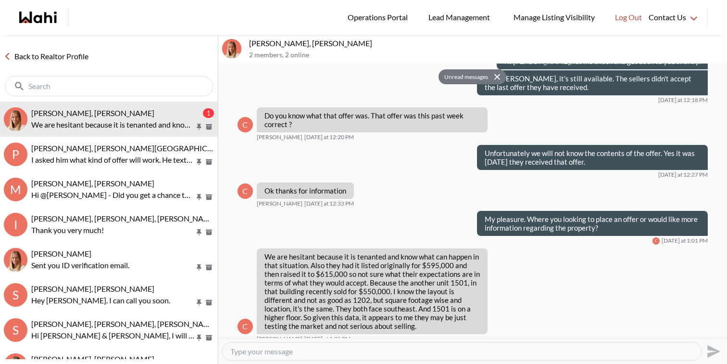
scroll to position [950, 0]
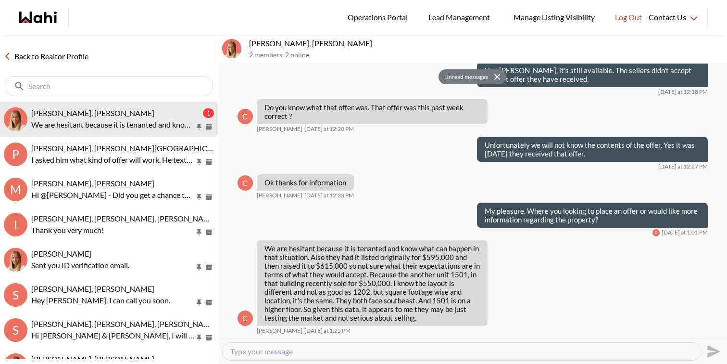
click at [279, 353] on textarea "Type your message" at bounding box center [461, 351] width 463 height 10
paste textarea "Vacant Possession not an issue as tenant is a real estate lawyer."
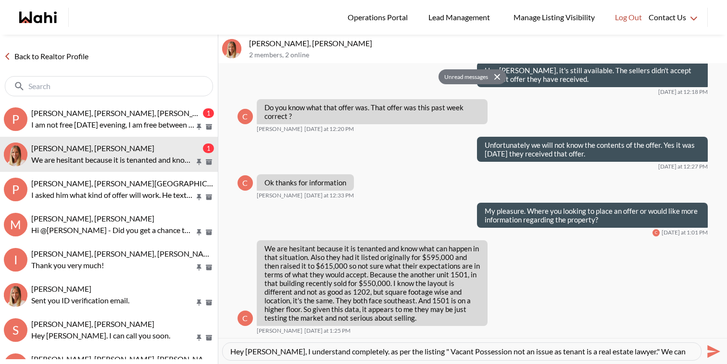
scroll to position [10, 0]
paste textarea "645"
drag, startPoint x: 356, startPoint y: 352, endPoint x: 475, endPoint y: 359, distance: 120.0
click at [475, 359] on div "Hey Cheryl, I understand completely. as per the listing " Vacant Possession not…" at bounding box center [462, 351] width 480 height 18
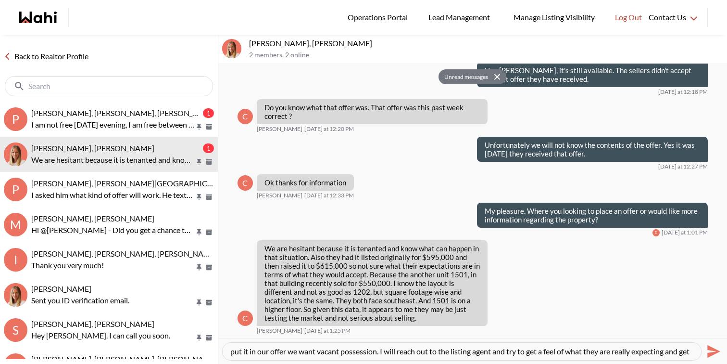
scroll to position [19, 0]
type textarea "Hey Cheryl, I understand completely. as per the listing " Vacant Possession not…"
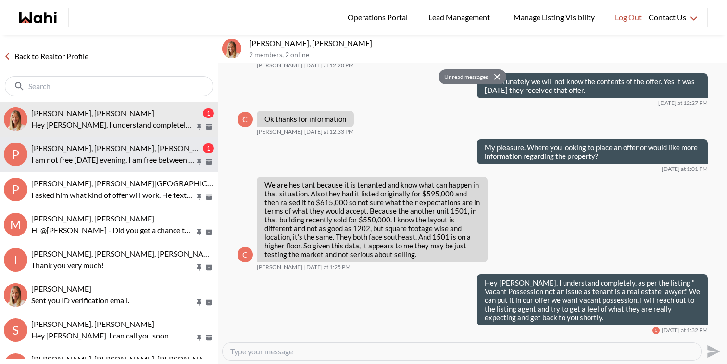
click at [160, 160] on p "I am not free tomorrow evening, I am free between 11:30am to 5pm tomorrow!" at bounding box center [113, 160] width 164 height 12
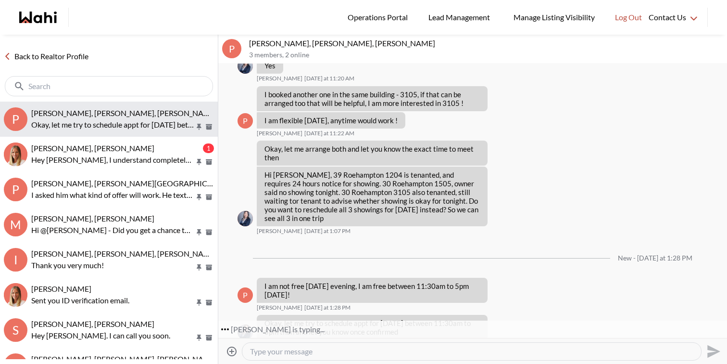
scroll to position [497, 0]
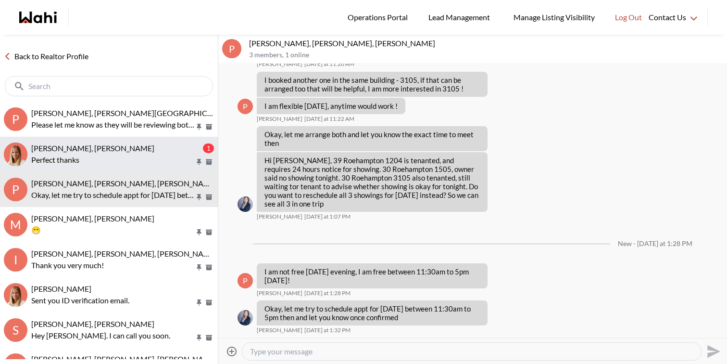
click at [111, 151] on span "Cheryl Zanetti, Michelle" at bounding box center [92, 147] width 123 height 9
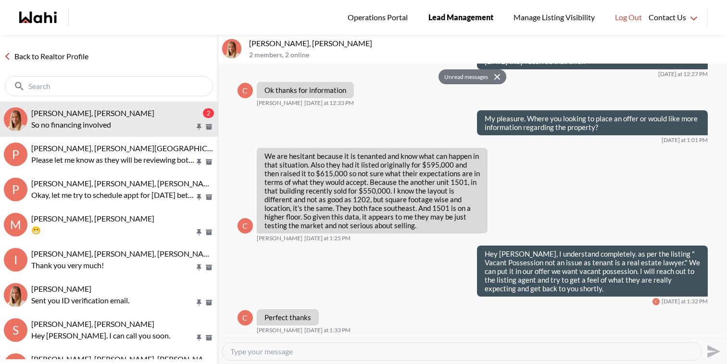
scroll to position [1127, 0]
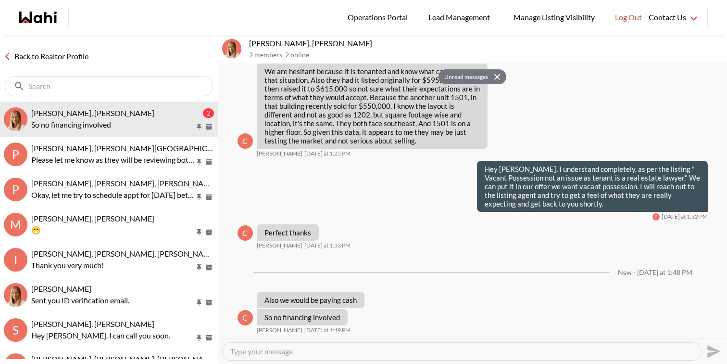
click at [332, 350] on textarea "Type your message" at bounding box center [461, 351] width 463 height 10
type textarea "H"
click at [547, 349] on textarea "Just spoke to the agent, they are looking closer to 615K price point. There is …" at bounding box center [461, 351] width 463 height 10
click at [559, 352] on textarea "Just spoke to the agent, they are looking closer to 615K price point. There is …" at bounding box center [461, 351] width 463 height 10
click at [619, 353] on textarea "Just spoke to the agent, they are looking closer to 615K price point. There is …" at bounding box center [461, 351] width 463 height 10
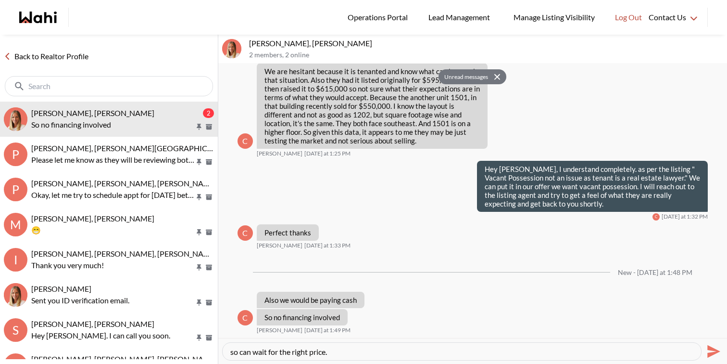
scroll to position [0, 0]
click at [553, 354] on textarea "Just spoke to the agent, they are looking closer to 615K price point. There is …" at bounding box center [461, 351] width 463 height 10
click at [584, 352] on textarea "Just spoke to the agent, they are looking closer to 615K price point. There is …" at bounding box center [461, 351] width 463 height 10
click at [531, 353] on textarea "Just spoke to the agent, they are looking closer to 615K price point. There is …" at bounding box center [461, 351] width 463 height 10
click at [669, 127] on div "C We are hesitant because it is tenanted and know what can happen in that situa…" at bounding box center [473, 110] width 471 height 94
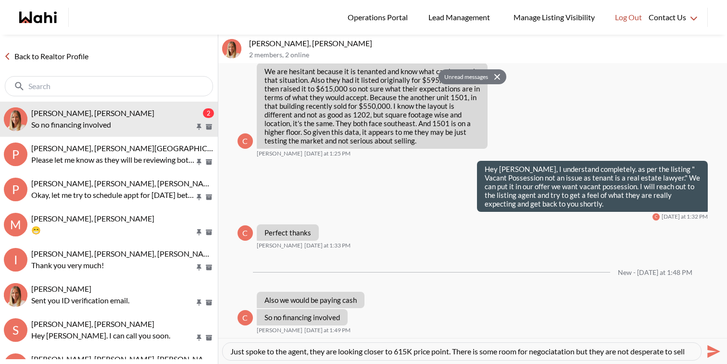
scroll to position [10, 0]
drag, startPoint x: 577, startPoint y: 352, endPoint x: 550, endPoint y: 351, distance: 26.9
click at [549, 351] on textarea "Just spoke to the agent, they are looking closer to 615K price point. There is …" at bounding box center [461, 351] width 463 height 10
click at [550, 351] on textarea "Just spoke to the agent, they are looking closer to 615K price point. There is …" at bounding box center [461, 351] width 463 height 10
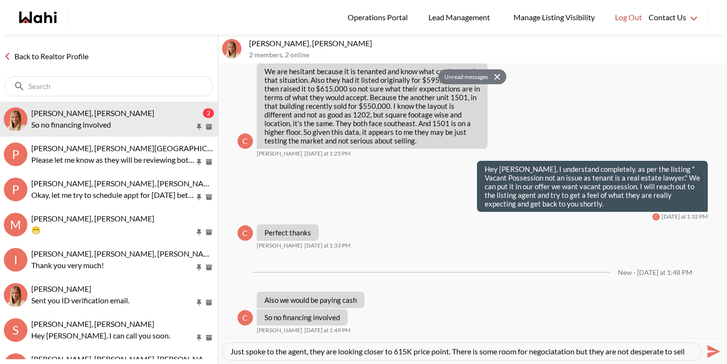
click at [579, 352] on textarea "Just spoke to the agent, they are looking closer to 615K price point. There is …" at bounding box center [461, 351] width 463 height 10
paste textarea "negotiations"
type textarea "Just spoke to the agent, they are looking closer to 615K price point. There is …"
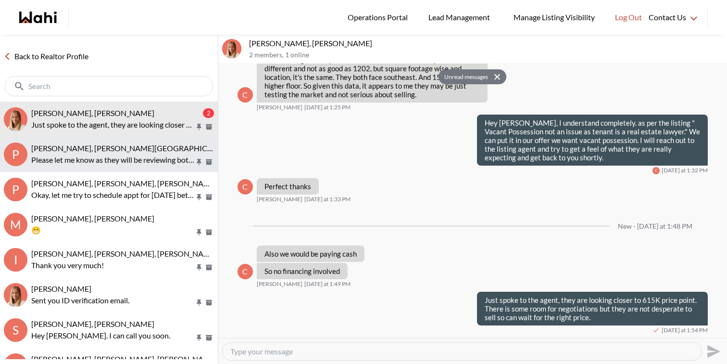
click at [163, 155] on p "Please let me know as they will be reviewing both the offers [DATE] 2-2:30 pm." at bounding box center [113, 160] width 164 height 12
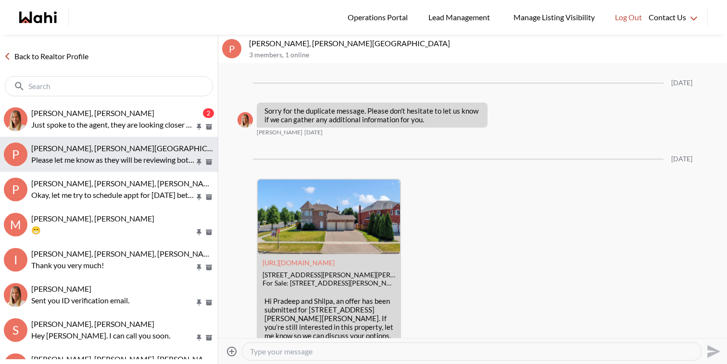
scroll to position [4833, 0]
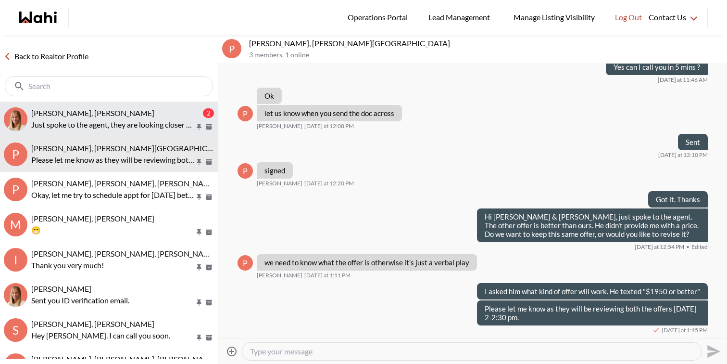
click at [142, 111] on div "Cheryl Zanetti, Michelle" at bounding box center [116, 113] width 170 height 10
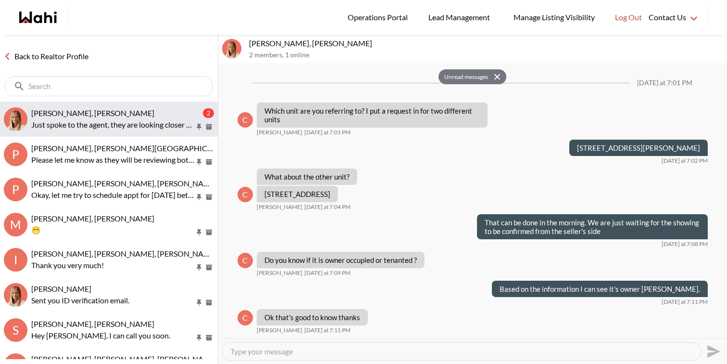
scroll to position [1173, 0]
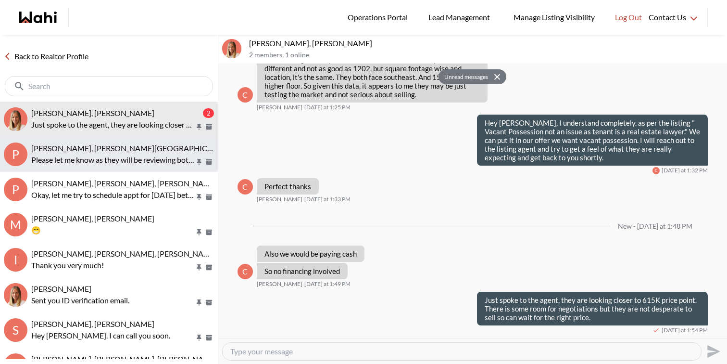
click at [130, 144] on span "[PERSON_NAME], [PERSON_NAME][GEOGRAPHIC_DATA]" at bounding box center [131, 147] width 201 height 9
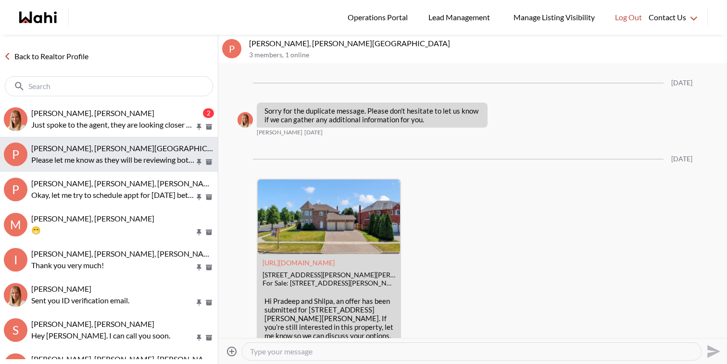
scroll to position [4833, 0]
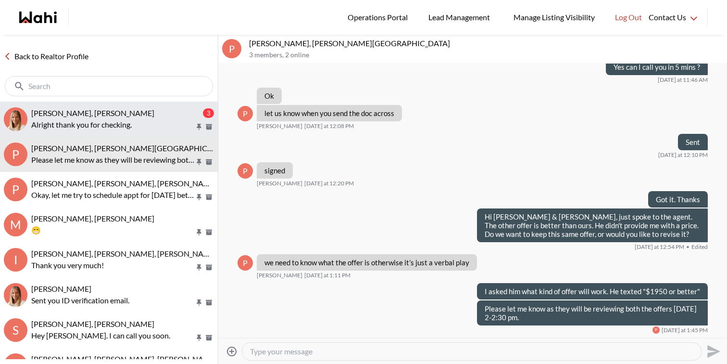
click at [127, 111] on div "Cheryl Zanetti, Michelle" at bounding box center [116, 113] width 170 height 10
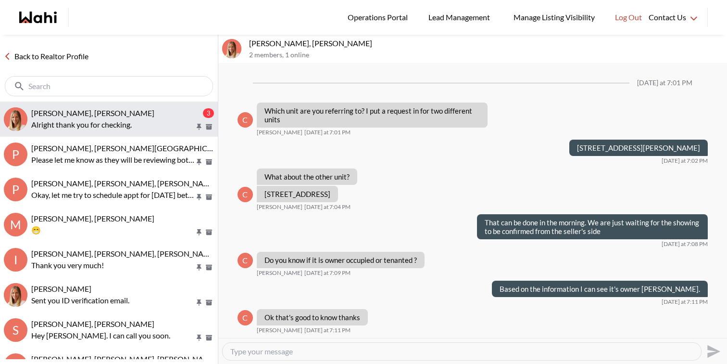
scroll to position [1152, 0]
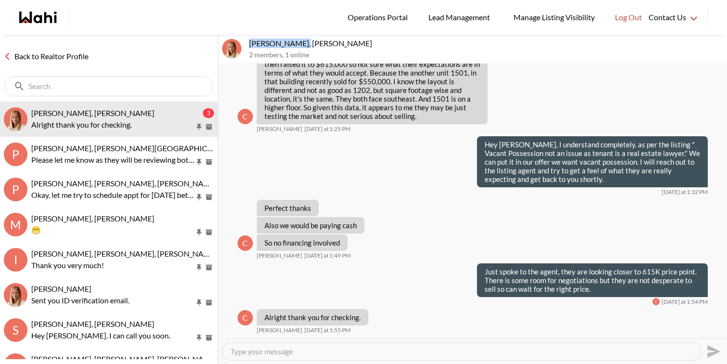
drag, startPoint x: 298, startPoint y: 43, endPoint x: 250, endPoint y: 43, distance: 48.6
click at [250, 43] on p "Cheryl Zanetti, Michelle" at bounding box center [486, 43] width 474 height 10
copy p "Cheryl Zanetti"
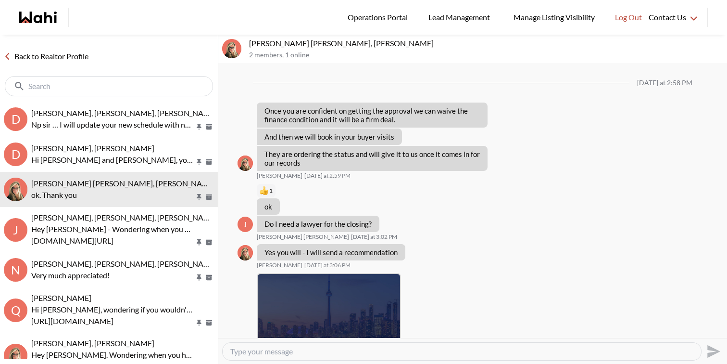
scroll to position [725, 0]
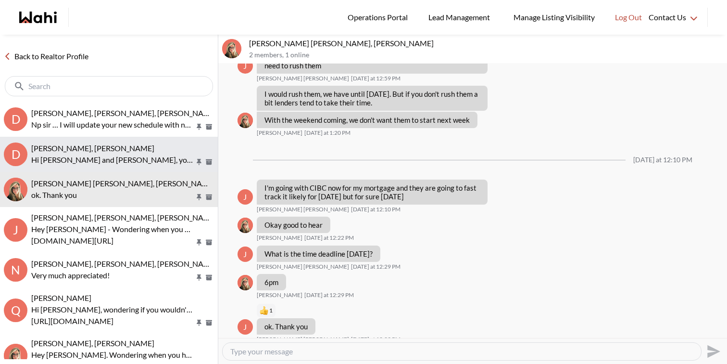
click at [99, 141] on button "D David Rodriguez, Gabriella Giraldo, Barbara Hi David and Gabriella, you just …" at bounding box center [109, 154] width 218 height 35
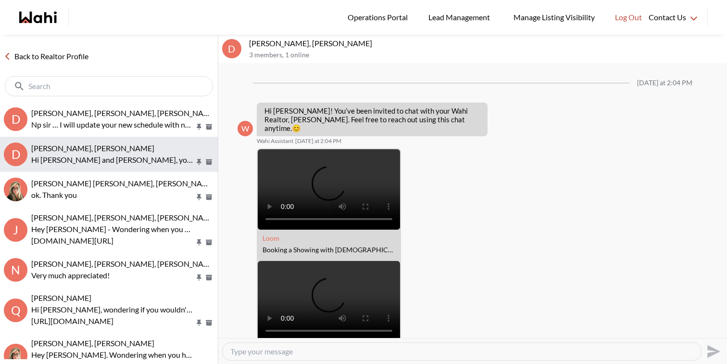
scroll to position [806, 0]
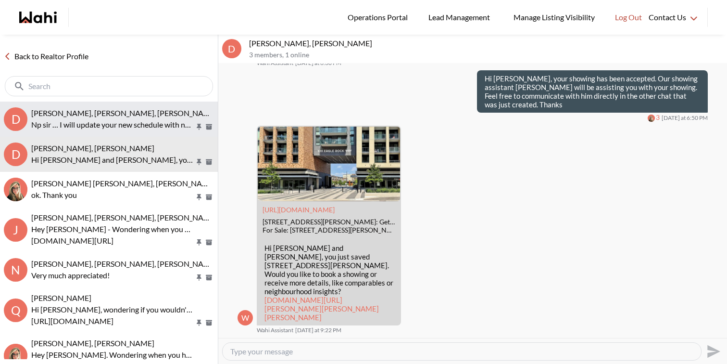
click at [111, 121] on p "Np sir … I will update your new schedule with new timings here soon Thanks" at bounding box center [113, 125] width 164 height 12
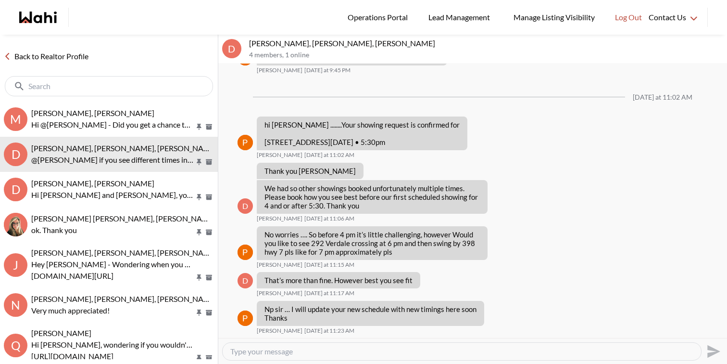
scroll to position [588, 0]
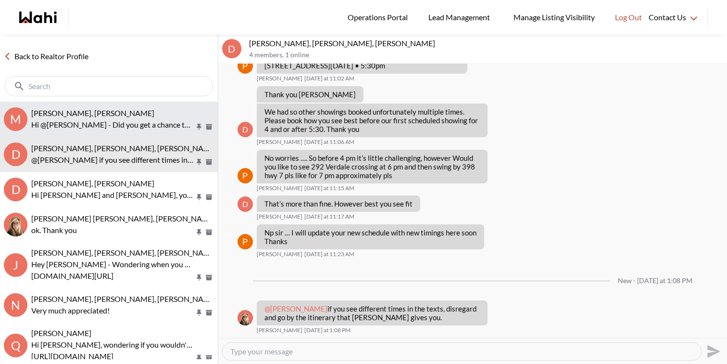
click at [138, 124] on p "Hi @[PERSON_NAME] - Did you get a chance to review the above ? Any other questi…" at bounding box center [113, 125] width 164 height 12
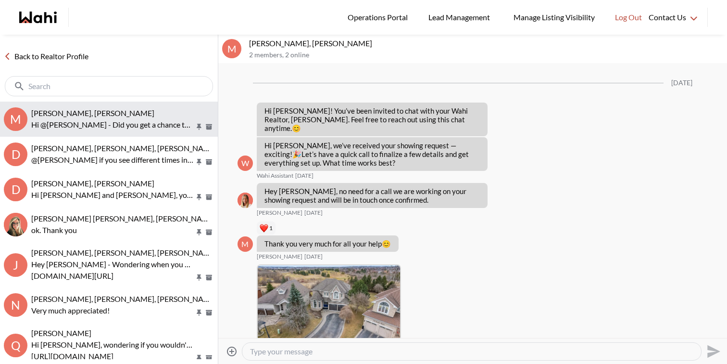
scroll to position [1605, 0]
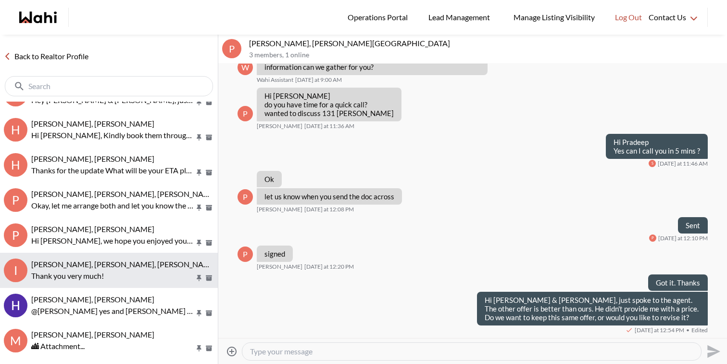
scroll to position [71, 0]
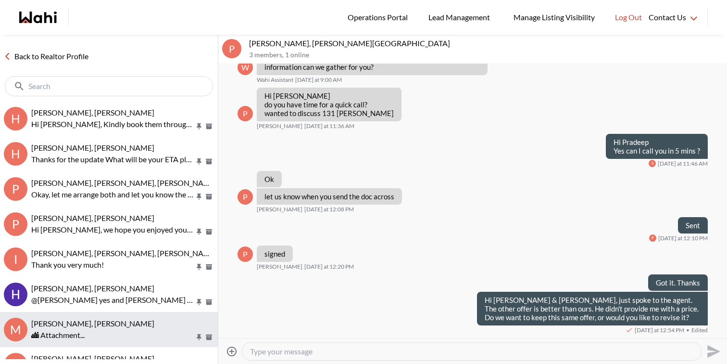
click at [124, 329] on div "🏙 Attachment..." at bounding box center [122, 335] width 183 height 12
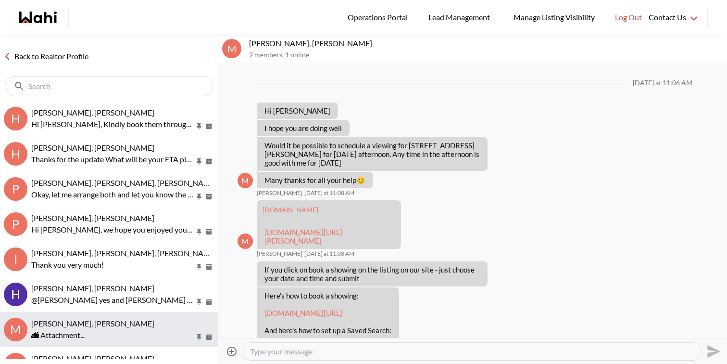
scroll to position [664, 0]
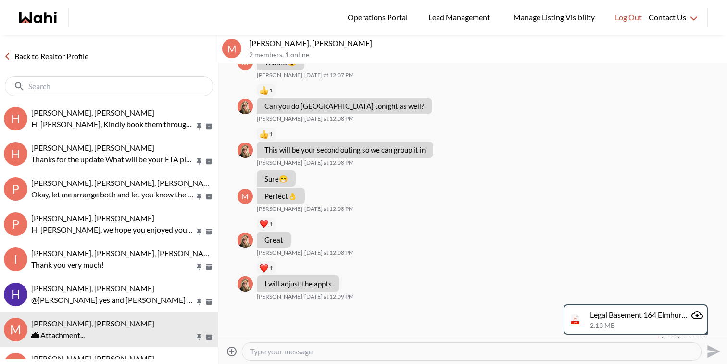
click at [352, 350] on textarea "Type your message" at bounding box center [472, 351] width 444 height 10
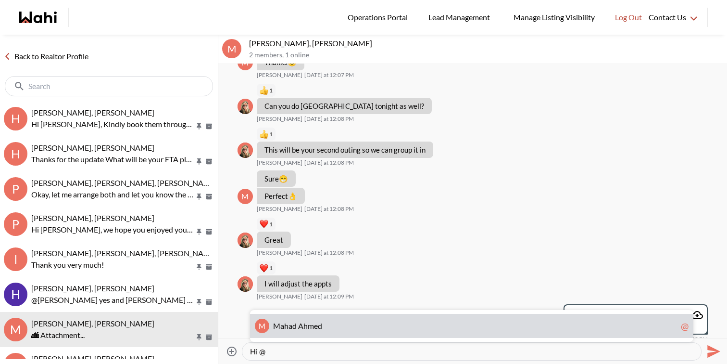
click at [363, 323] on span "M a h a d A h m e d" at bounding box center [475, 326] width 404 height 10
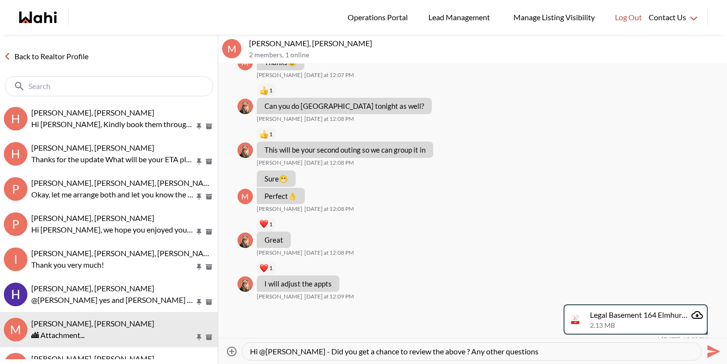
type textarea "Hi @Mahad Ahmed - Did you get a chance to review the above ? Any other question…"
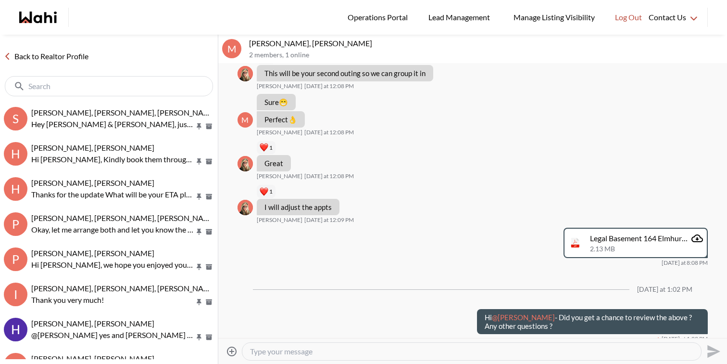
scroll to position [0, 0]
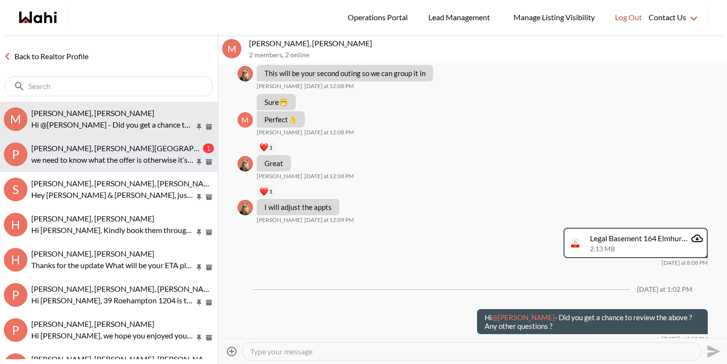
click at [100, 164] on p "we need to know what the offer is otherwise it’s just a verbal play" at bounding box center [113, 160] width 164 height 12
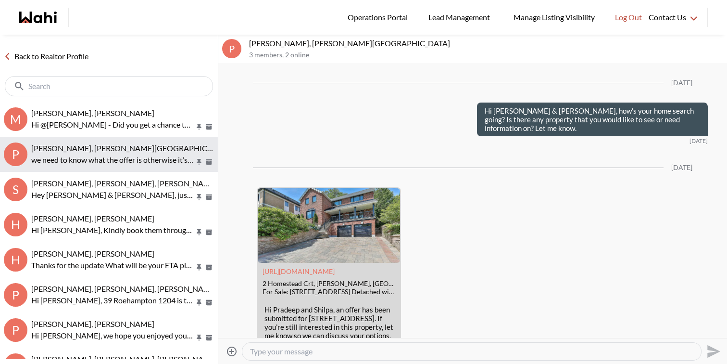
scroll to position [1361, 0]
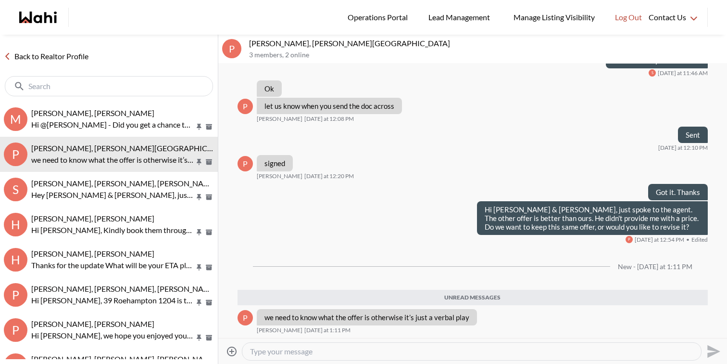
click at [276, 349] on textarea "Type your message" at bounding box center [472, 351] width 444 height 10
type textarea "H"
click at [423, 350] on textarea "I asked him what kind of offer will work. He texted "1950 or better"" at bounding box center [472, 351] width 444 height 10
type textarea "I asked him what kind of offer will work. He texted "$1950 or better""
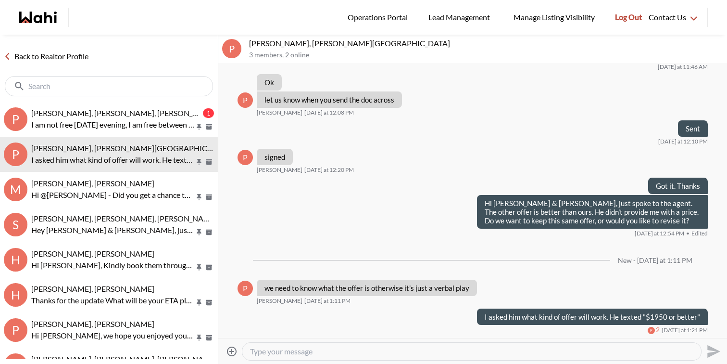
scroll to position [1368, 0]
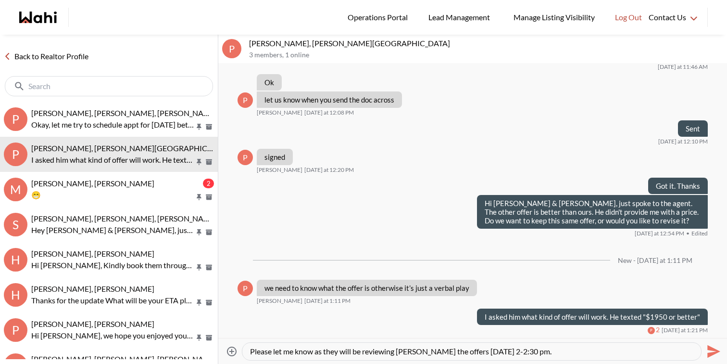
type textarea "Please let me know as they will be reviewing both the offers [DATE] 2-2:30 pm."
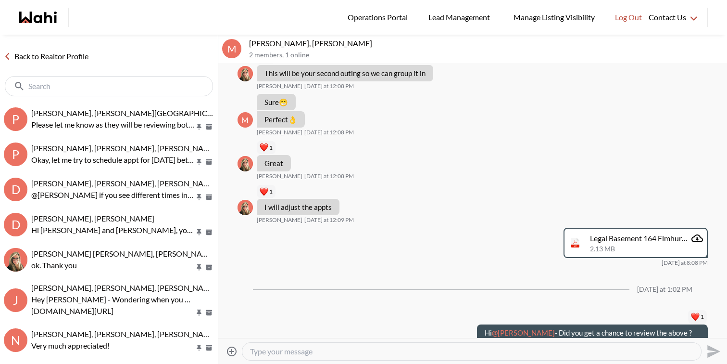
scroll to position [823, 0]
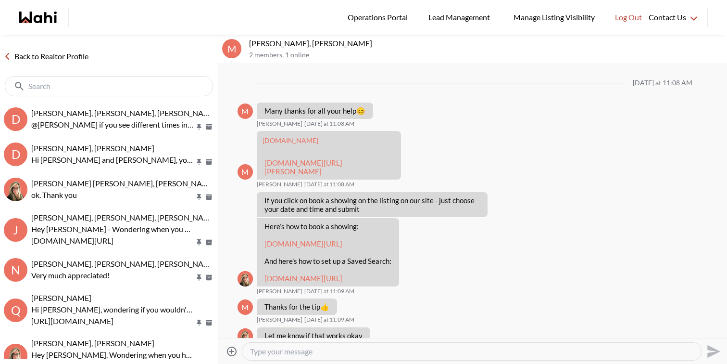
scroll to position [732, 0]
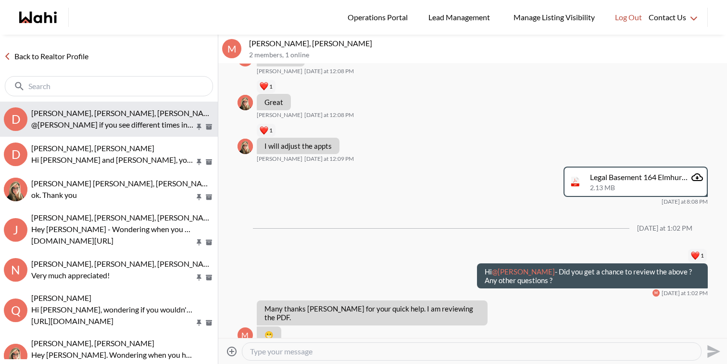
click at [91, 118] on div "[PERSON_NAME], [PERSON_NAME], [PERSON_NAME] @[PERSON_NAME] if you see different…" at bounding box center [122, 119] width 183 height 22
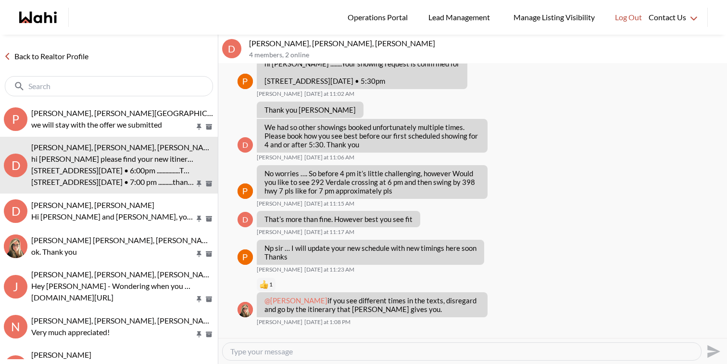
scroll to position [701, 0]
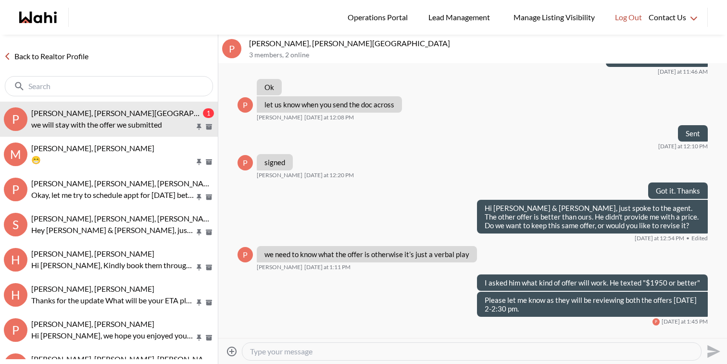
scroll to position [1057, 0]
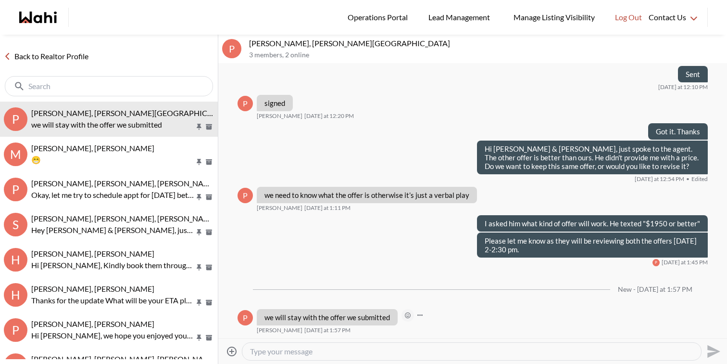
click at [406, 316] on icon "Open Reaction Selector" at bounding box center [408, 315] width 6 height 6
click at [438, 293] on div "Select Reaction: Thumbs up" at bounding box center [435, 295] width 9 height 9
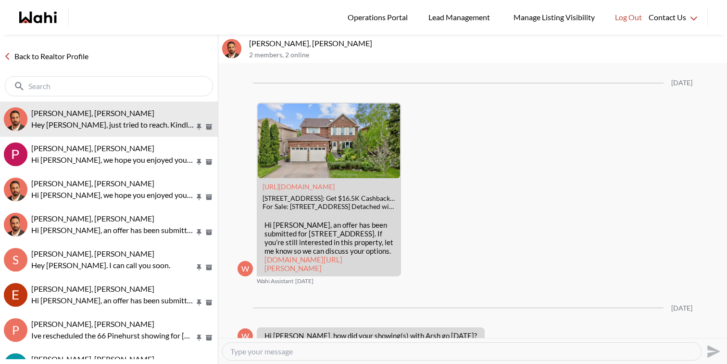
scroll to position [1963, 0]
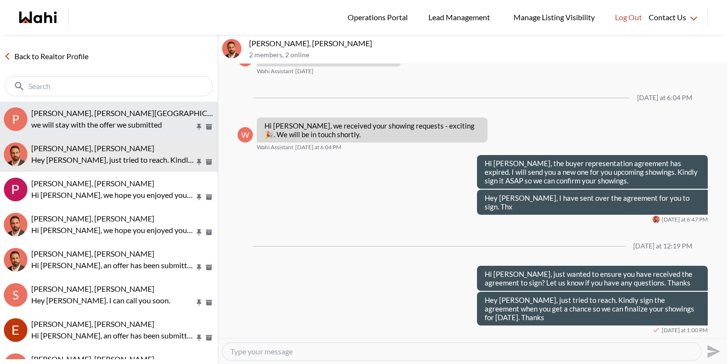
click at [138, 112] on span "[PERSON_NAME], [PERSON_NAME][GEOGRAPHIC_DATA]" at bounding box center [131, 112] width 201 height 9
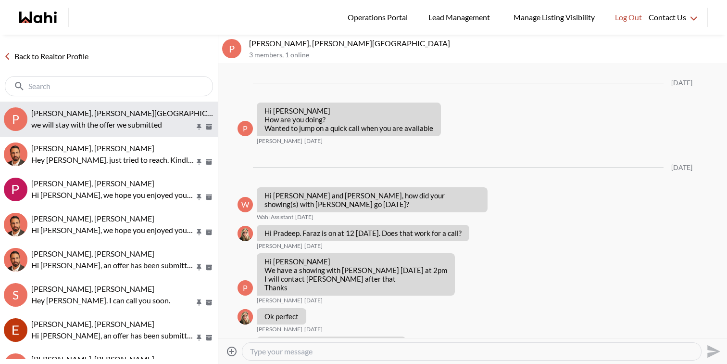
scroll to position [4588, 0]
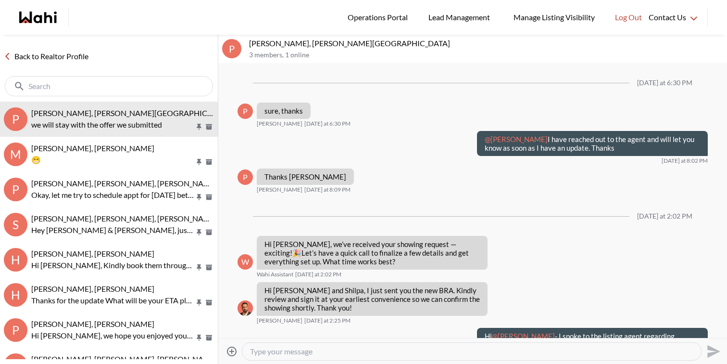
scroll to position [1005, 0]
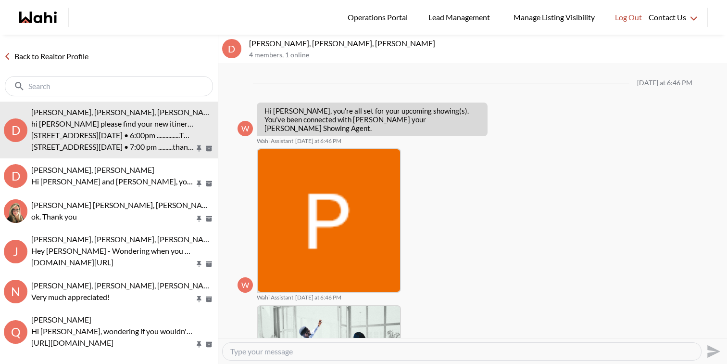
scroll to position [662, 0]
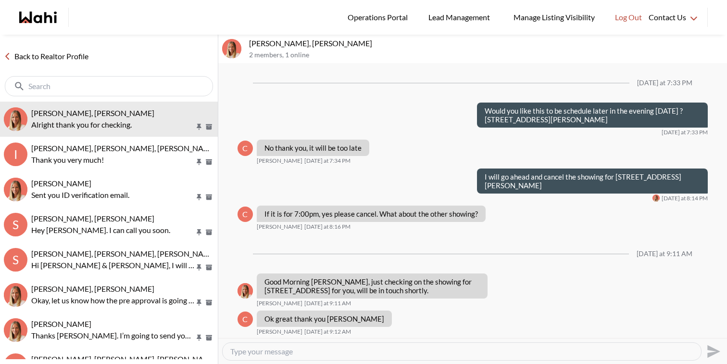
scroll to position [917, 0]
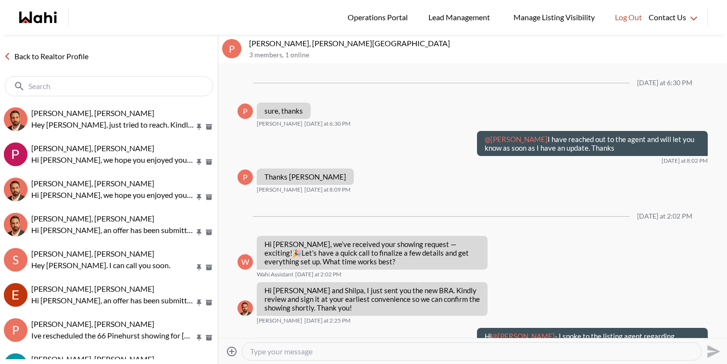
scroll to position [1005, 0]
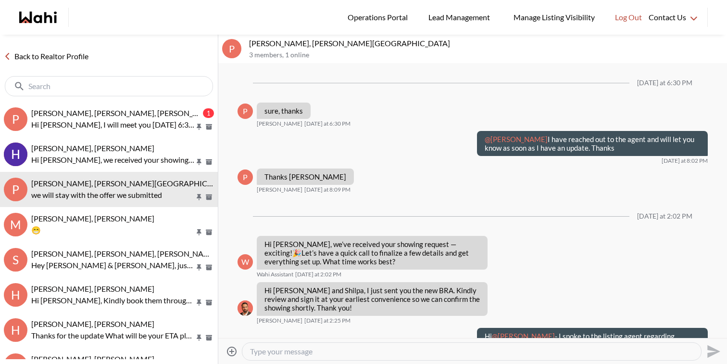
scroll to position [1005, 0]
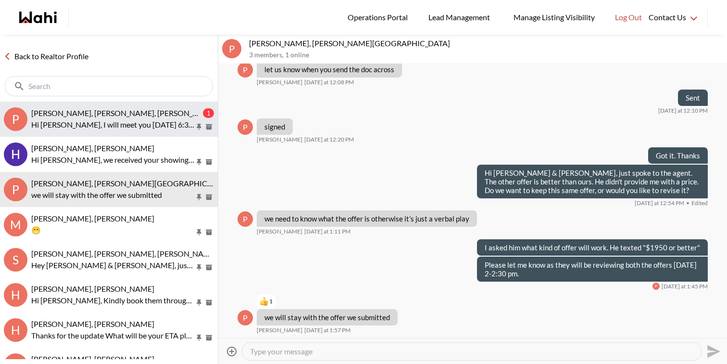
click at [46, 126] on p "Hi [PERSON_NAME], I will meet you [DATE] 6:30pm at 47 Mutual" at bounding box center [113, 125] width 164 height 12
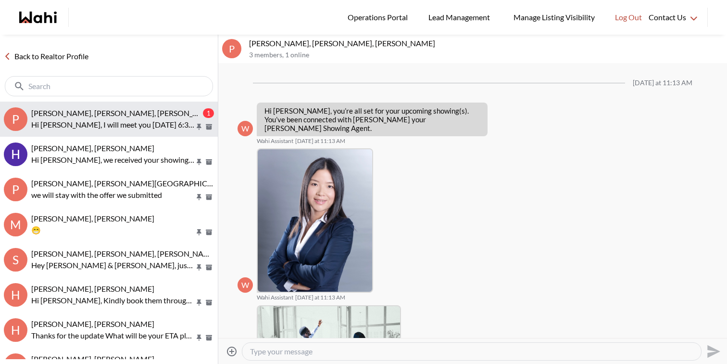
scroll to position [548, 0]
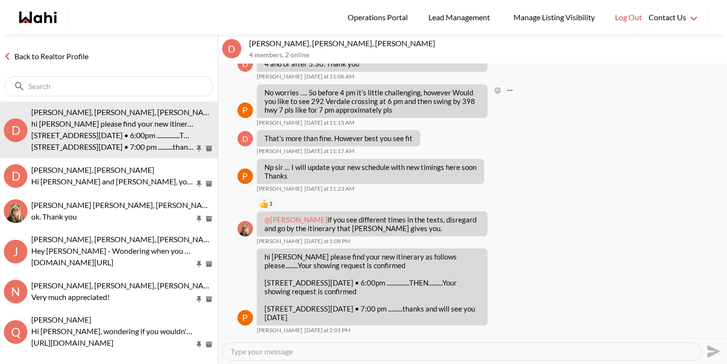
scroll to position [662, 0]
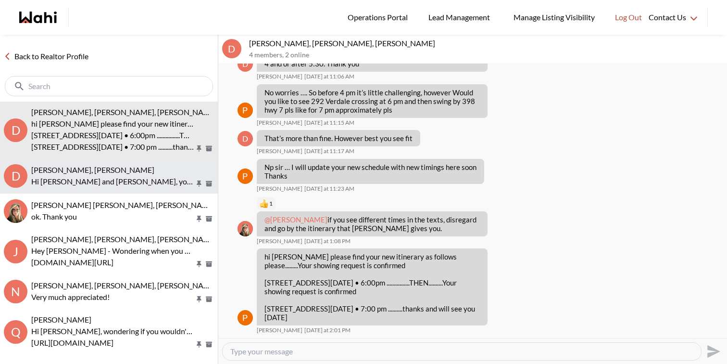
click at [158, 186] on p "Hi [PERSON_NAME] and [PERSON_NAME], you just saved [STREET_ADDRESS][PERSON_NAME…" at bounding box center [113, 182] width 164 height 12
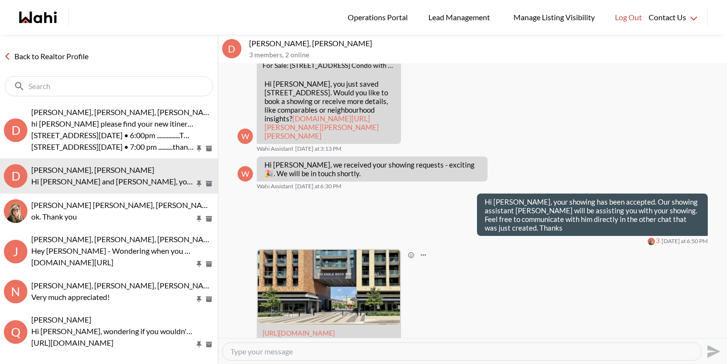
scroll to position [631, 0]
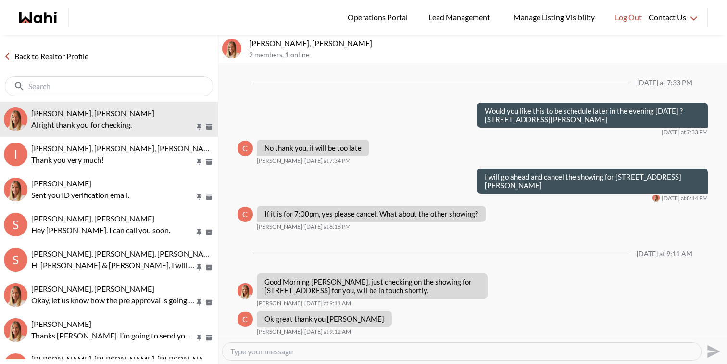
scroll to position [917, 0]
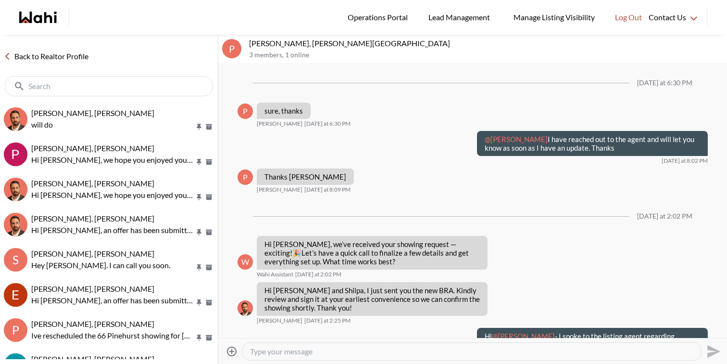
scroll to position [1005, 0]
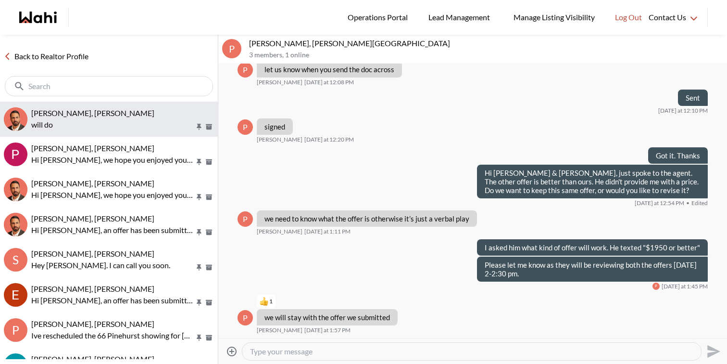
click at [59, 122] on p "will do" at bounding box center [113, 125] width 164 height 12
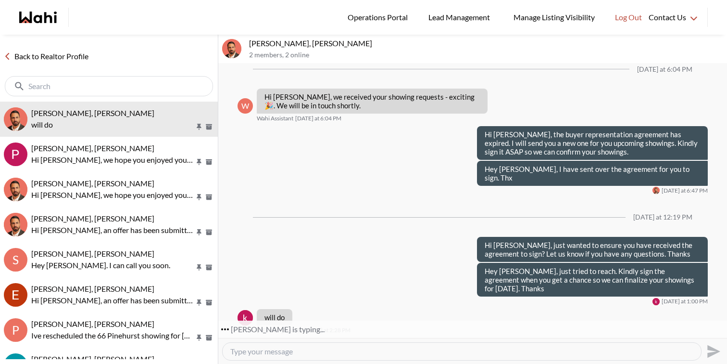
scroll to position [1808, 0]
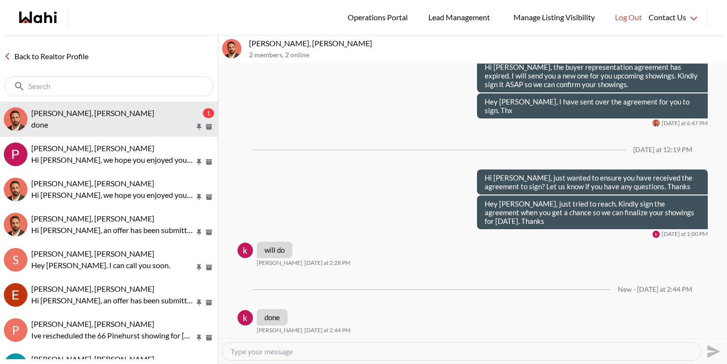
click at [286, 358] on div at bounding box center [462, 351] width 479 height 17
click at [286, 347] on textarea "Type your message" at bounding box center [461, 351] width 463 height 10
type textarea "Got it. Thank you"
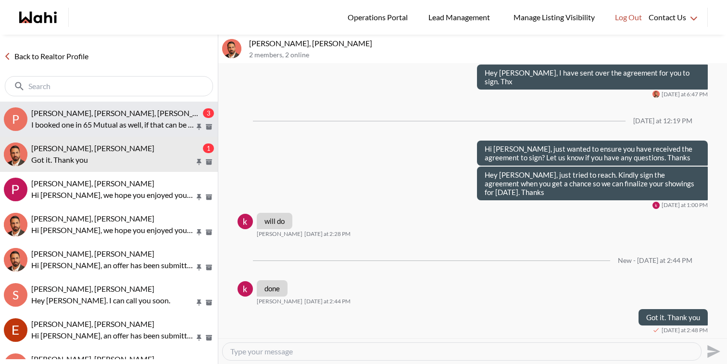
click at [178, 116] on div "[PERSON_NAME], [PERSON_NAME], [PERSON_NAME]" at bounding box center [116, 113] width 170 height 10
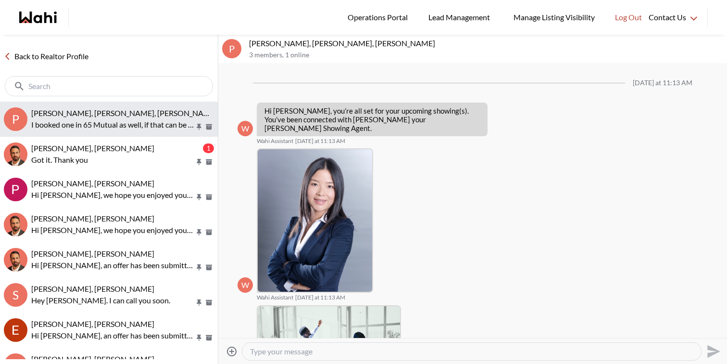
scroll to position [632, 0]
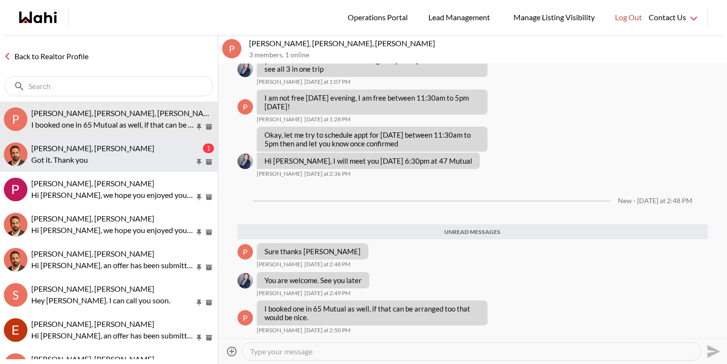
click at [168, 152] on div "[PERSON_NAME], [PERSON_NAME]" at bounding box center [116, 148] width 170 height 10
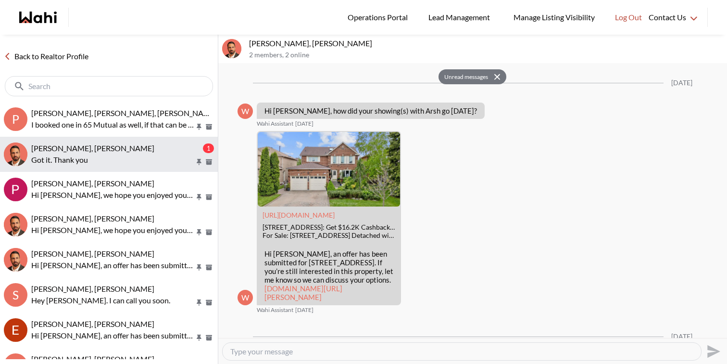
scroll to position [1836, 0]
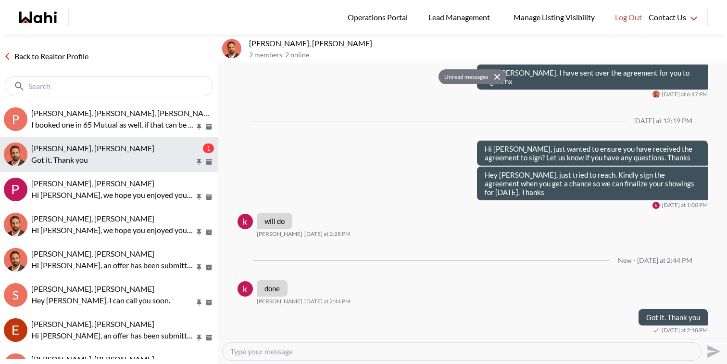
click at [168, 152] on div "[PERSON_NAME], [PERSON_NAME]" at bounding box center [116, 148] width 170 height 10
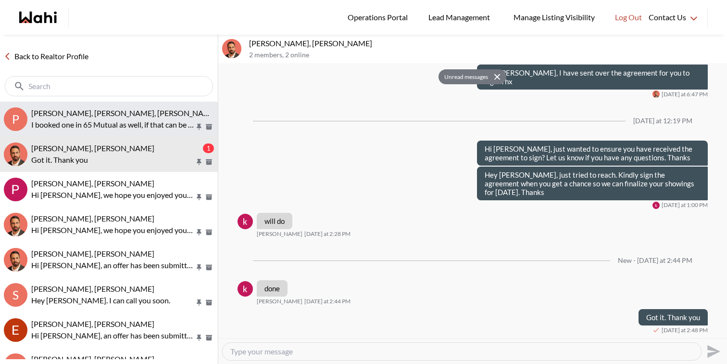
click at [166, 125] on p "I booked one in 65 Mutual as well, if that can be arranged too that would be ni…" at bounding box center [113, 125] width 164 height 12
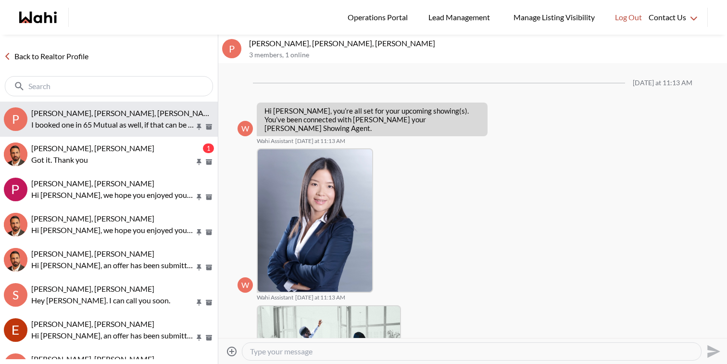
scroll to position [570, 0]
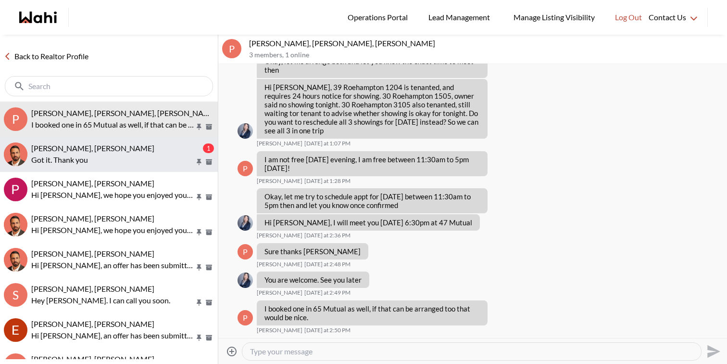
click at [168, 167] on button "[PERSON_NAME], [PERSON_NAME] 1 Got it. Thank you" at bounding box center [109, 154] width 218 height 35
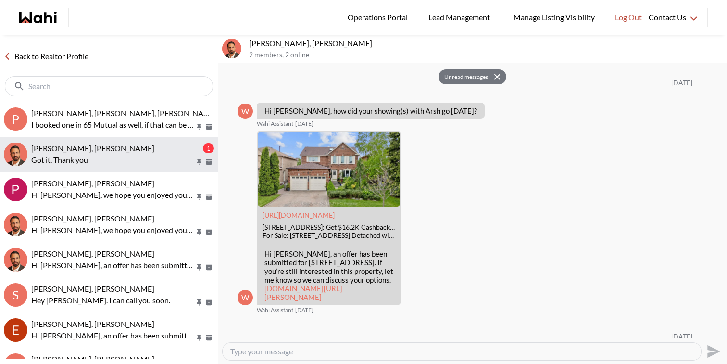
scroll to position [1836, 0]
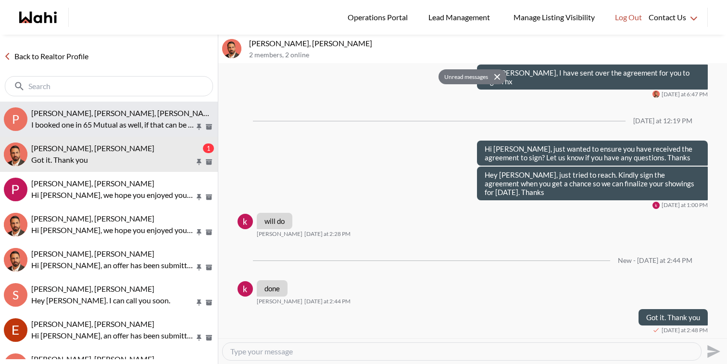
click at [152, 126] on p "I booked one in 65 Mutual as well, if that can be arranged too that would be ni…" at bounding box center [113, 125] width 164 height 12
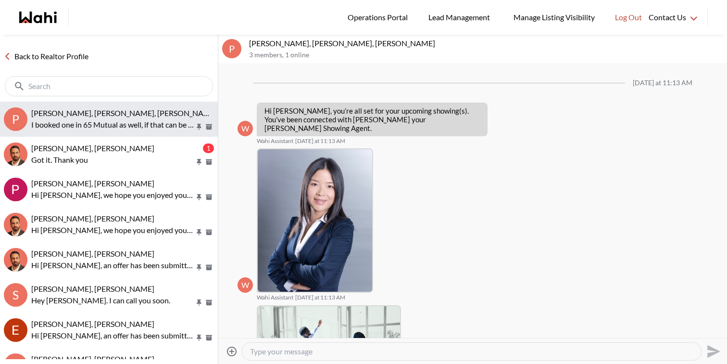
scroll to position [570, 0]
